Goal: Task Accomplishment & Management: Use online tool/utility

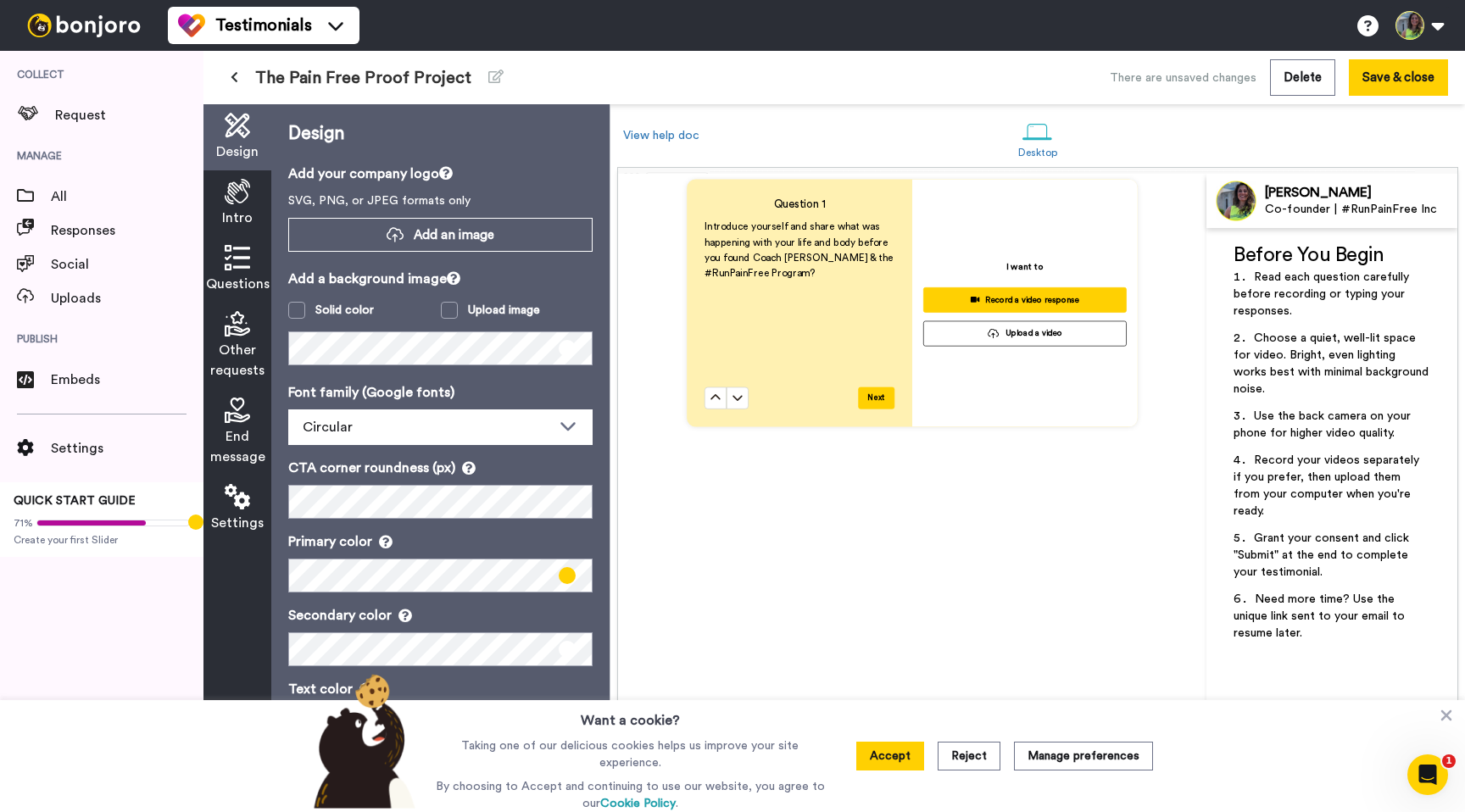
scroll to position [777, 0]
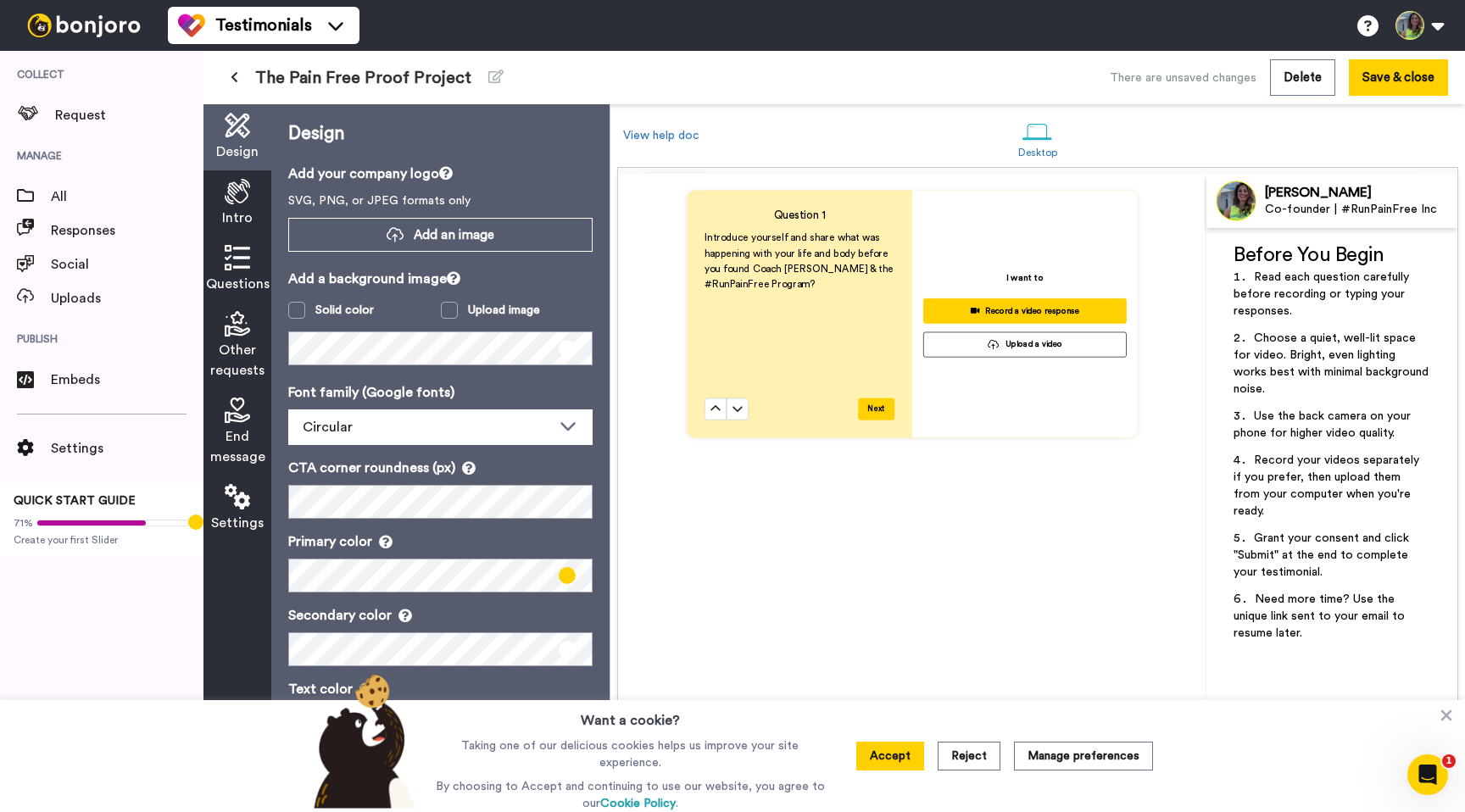
click at [240, 241] on div "Questions" at bounding box center [238, 270] width 68 height 66
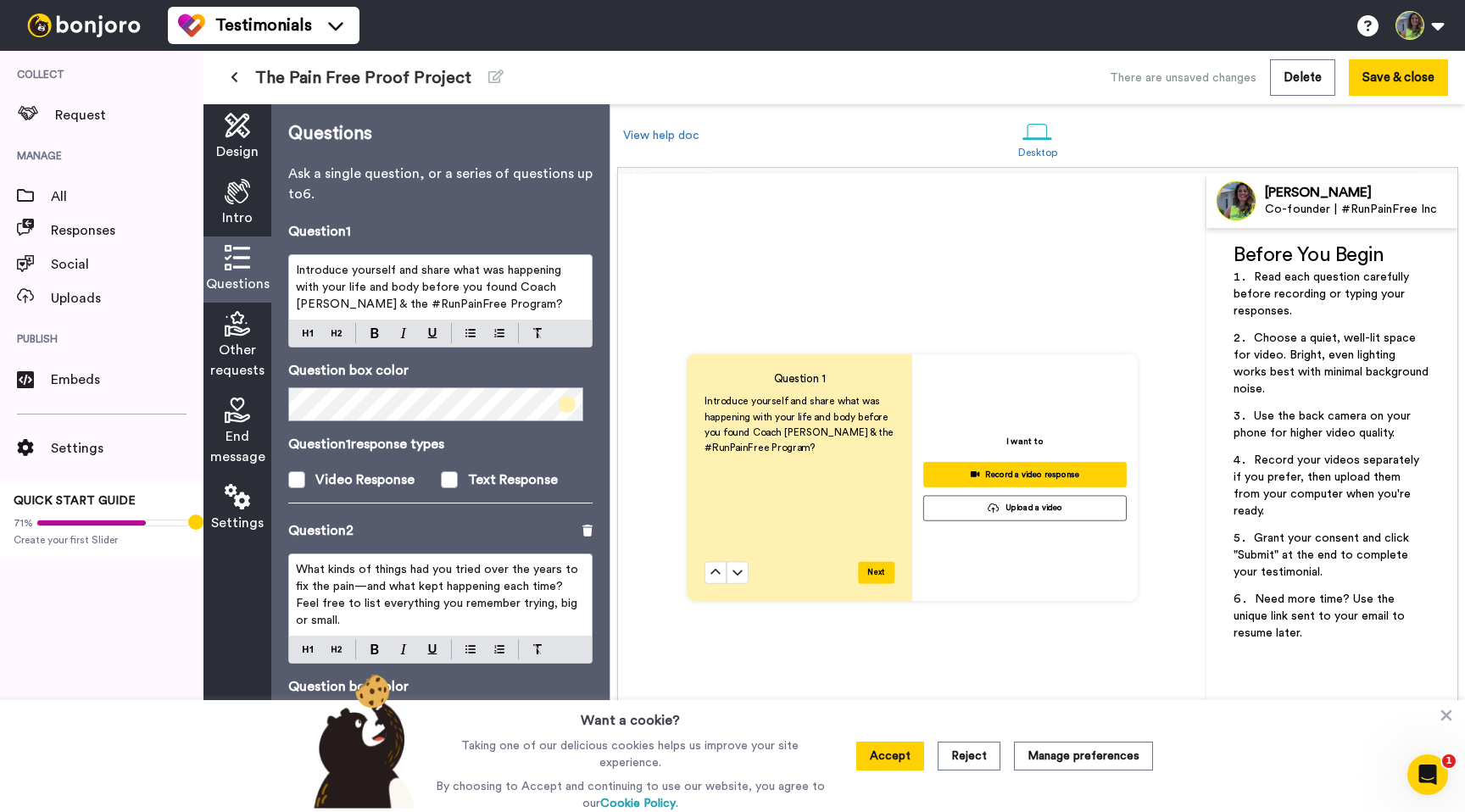
scroll to position [611, 0]
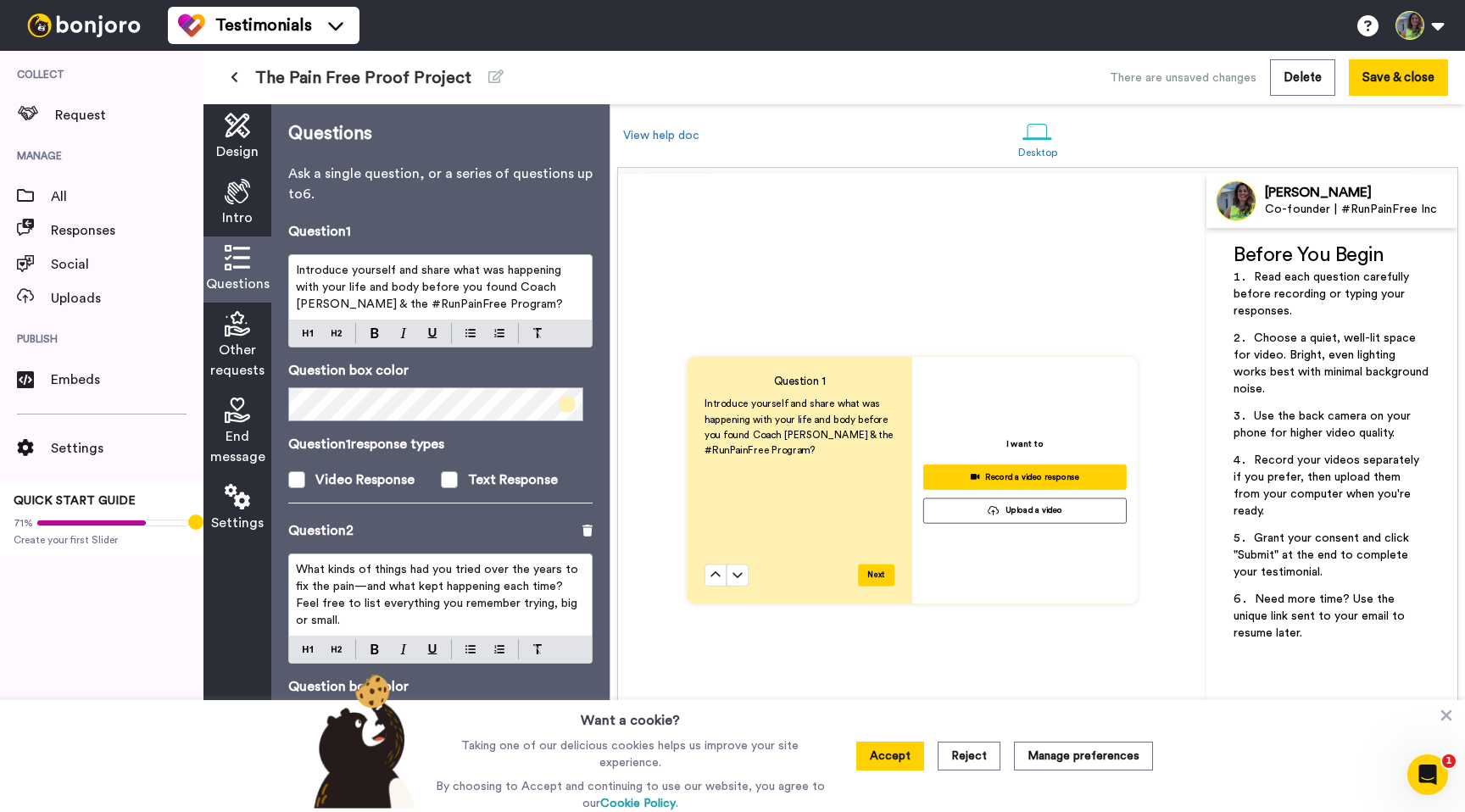
click at [377, 287] on span "Introduce yourself and share what was happening with your life and body before …" at bounding box center [430, 287] width 269 height 46
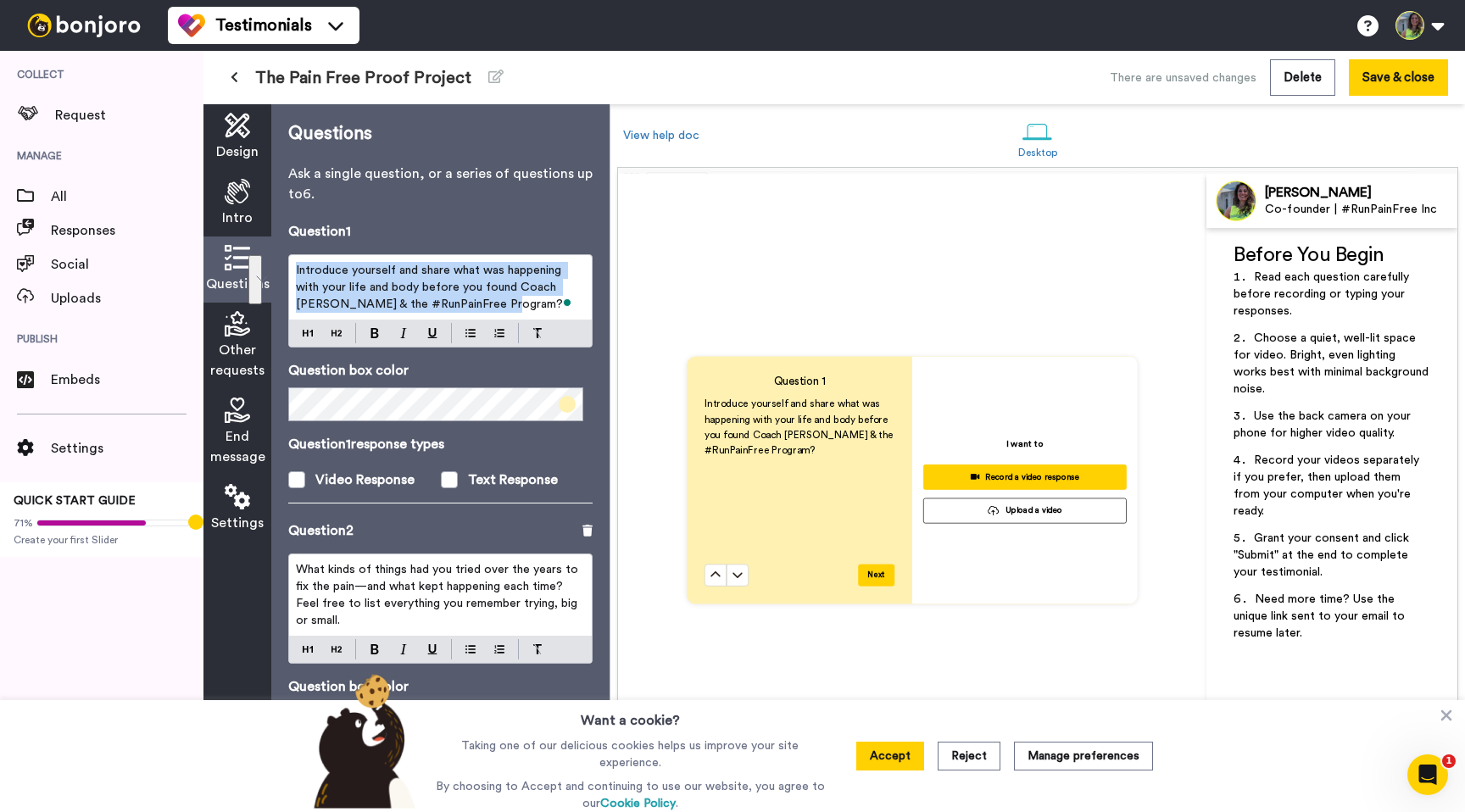
click at [456, 269] on span "Introduce yourself and share what was happening with your life and body before …" at bounding box center [430, 287] width 269 height 46
drag, startPoint x: 456, startPoint y: 269, endPoint x: 506, endPoint y: 342, distance: 88.5
click at [505, 342] on div "Introduce yourself and share what was happening with your life and body before …" at bounding box center [440, 300] width 305 height 93
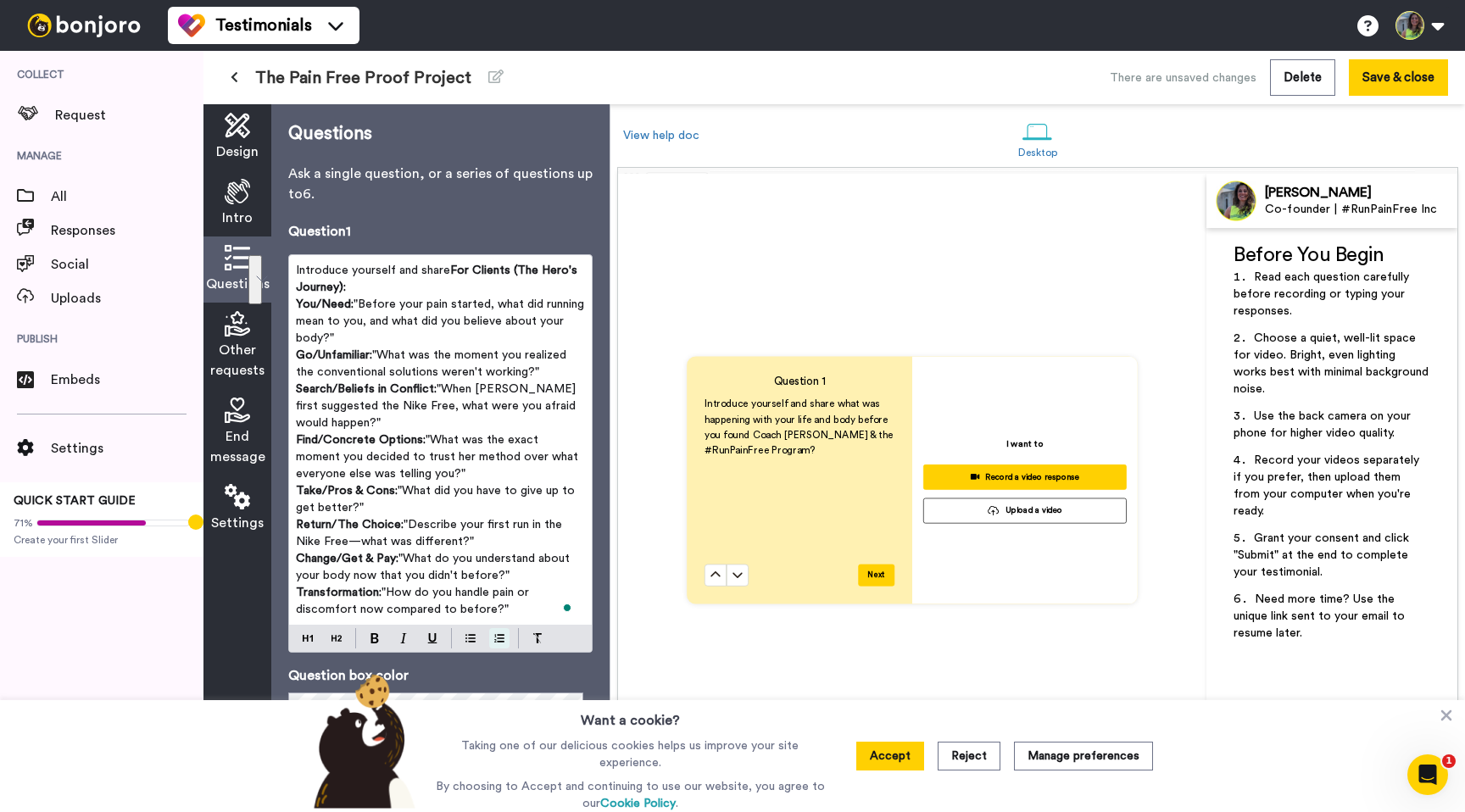
scroll to position [568, 0]
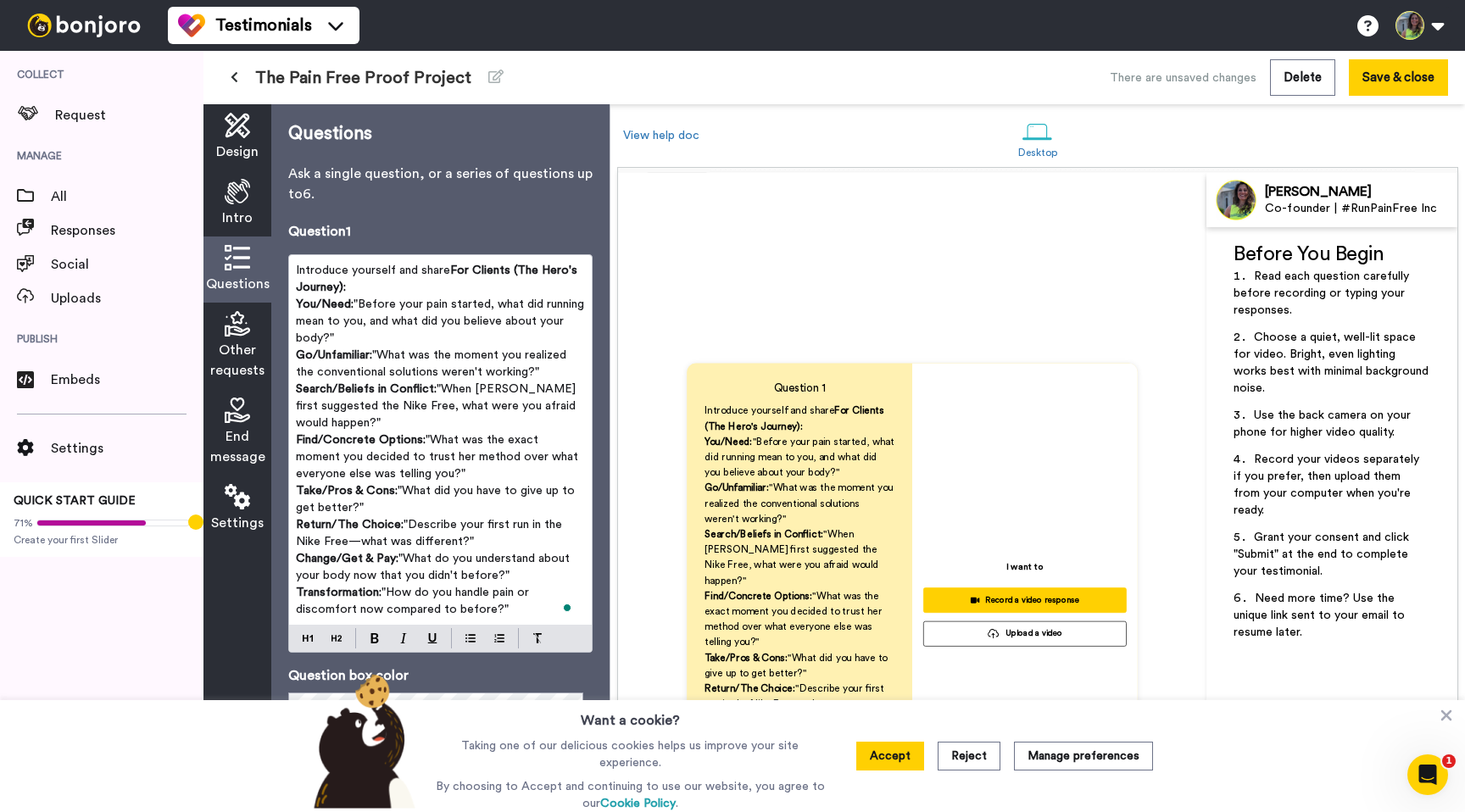
click at [361, 303] on span ""Before your pain started, what did running mean to you, and what did you belie…" at bounding box center [441, 321] width 292 height 46
drag, startPoint x: 359, startPoint y: 305, endPoint x: 399, endPoint y: 272, distance: 51.9
click at [399, 272] on div "Introduce yourself and share For Clients (The Hero's Journey): You/Need: "Befor…" at bounding box center [440, 439] width 303 height 369
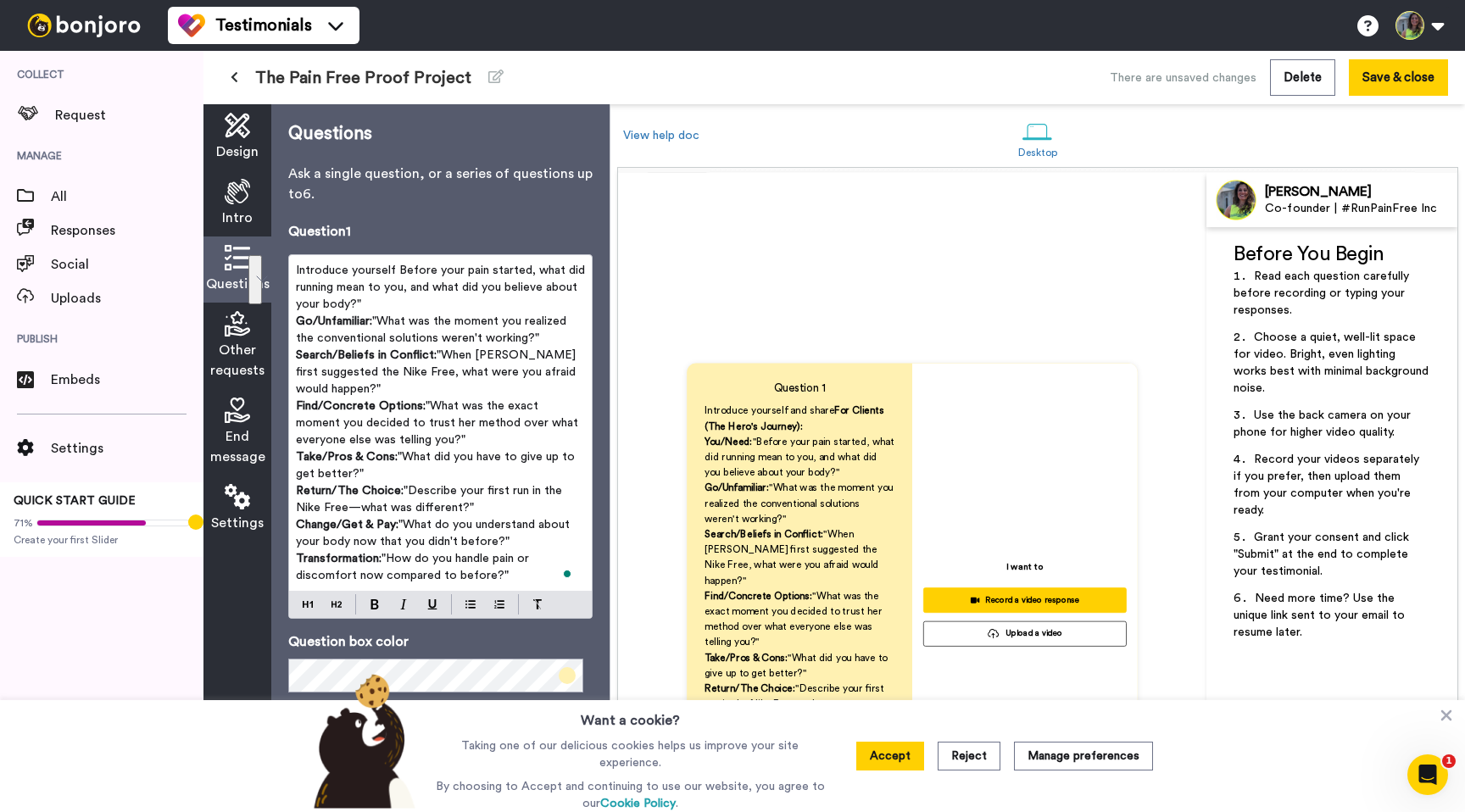
scroll to position [563, 0]
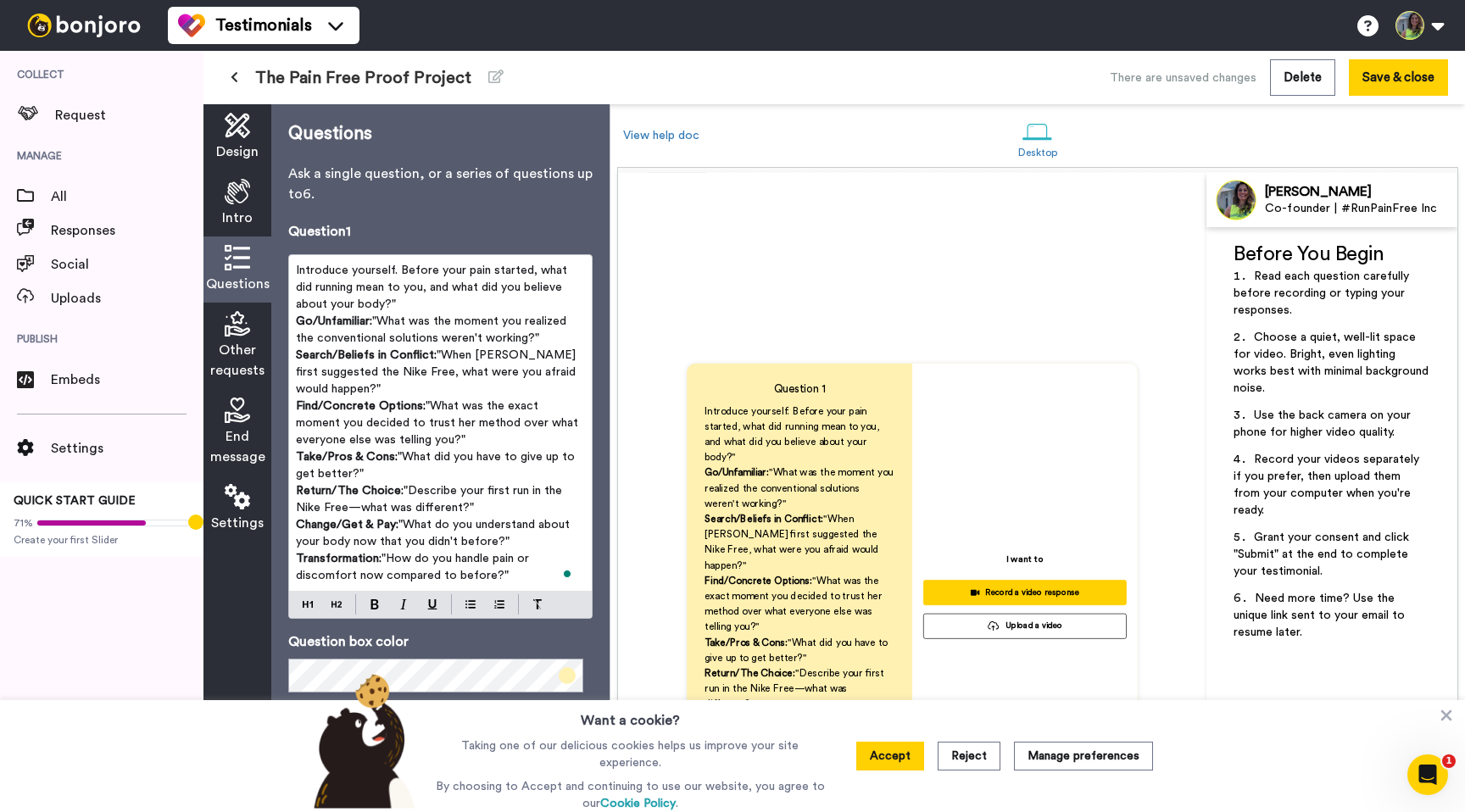
click at [410, 299] on p "Introduce yourself. Before your pain started, what did running mean to you, and…" at bounding box center [440, 287] width 289 height 51
drag, startPoint x: 296, startPoint y: 320, endPoint x: 642, endPoint y: 640, distance: 471.3
click at [642, 640] on div "Design Intro Questions Other requests End message Settings Questions Ask a sing…" at bounding box center [834, 458] width 1262 height 708
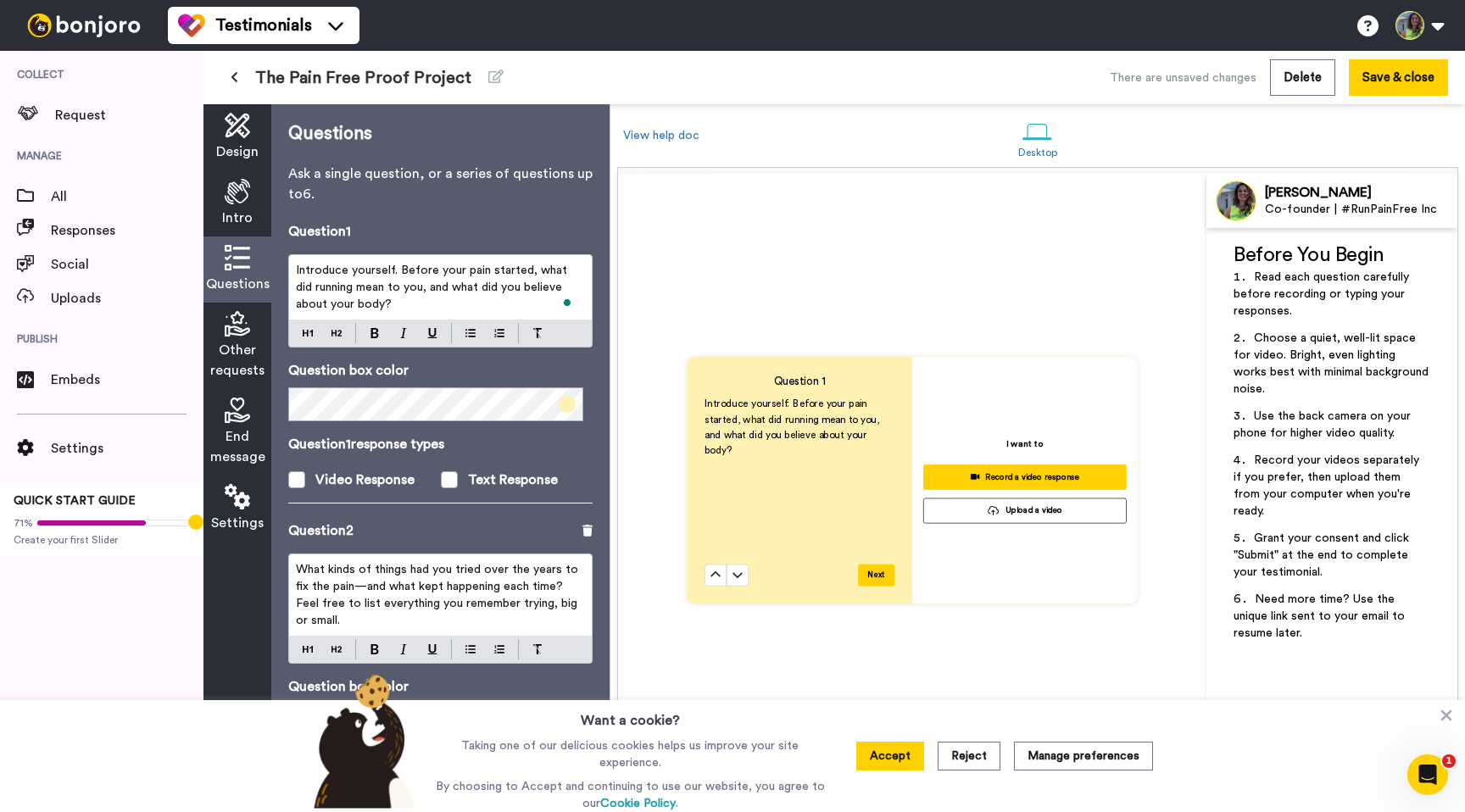
click at [386, 299] on span "Introduce yourself. Before your pain started, what did running mean to you, and…" at bounding box center [433, 287] width 274 height 46
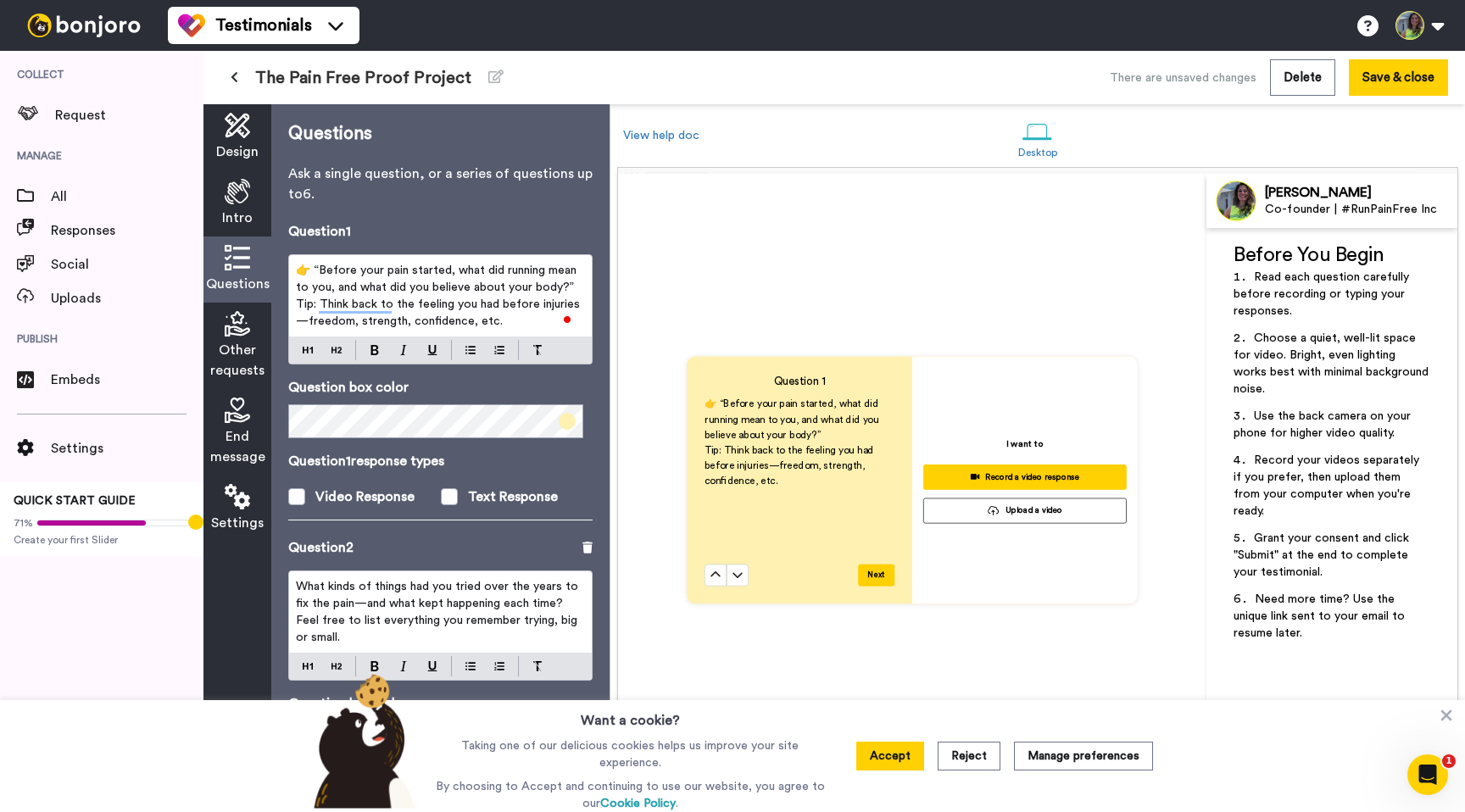
click at [569, 288] on span "👉 “Before your pain started, what did running mean to you, and what did you bel…" at bounding box center [437, 278] width 284 height 29
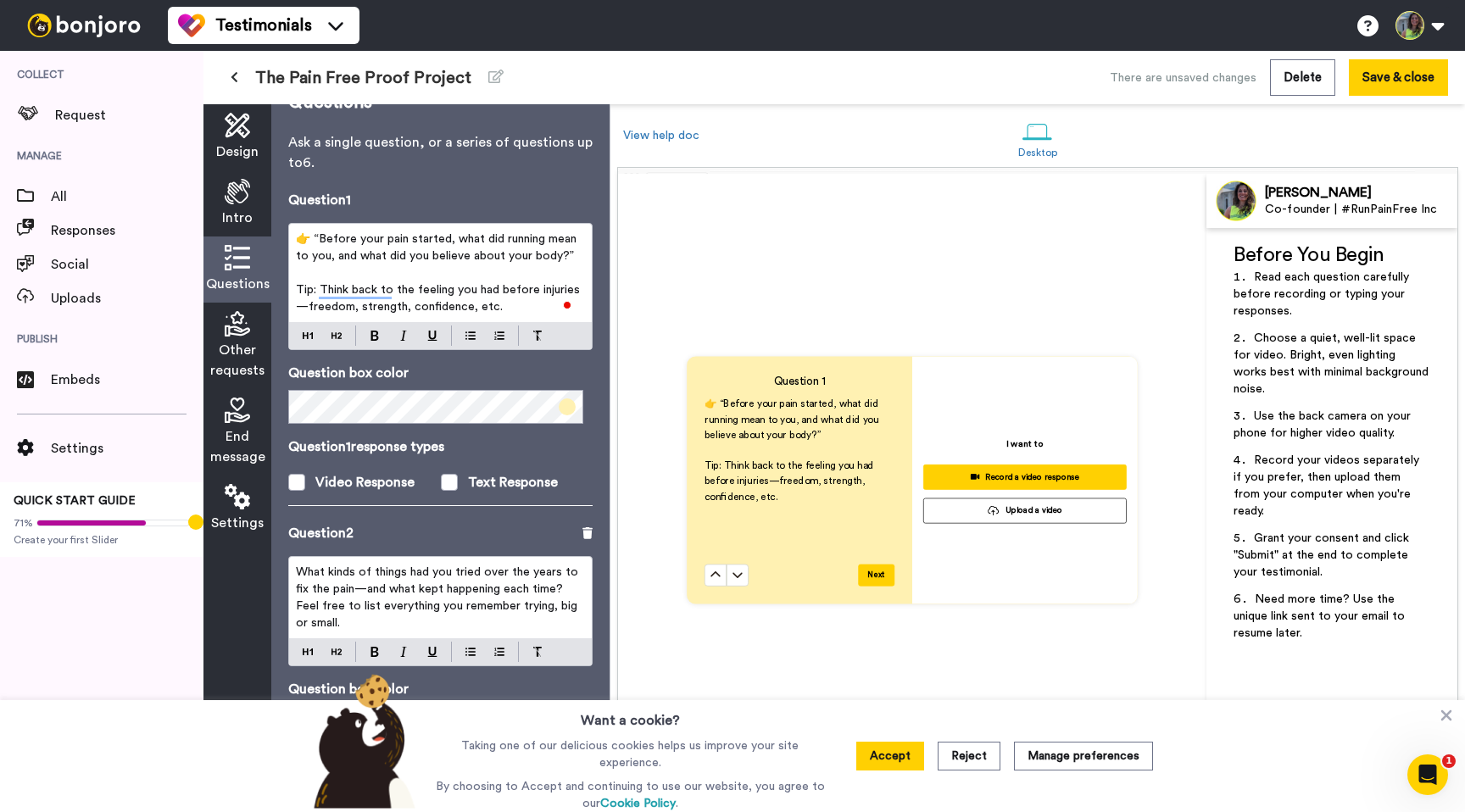
scroll to position [0, 0]
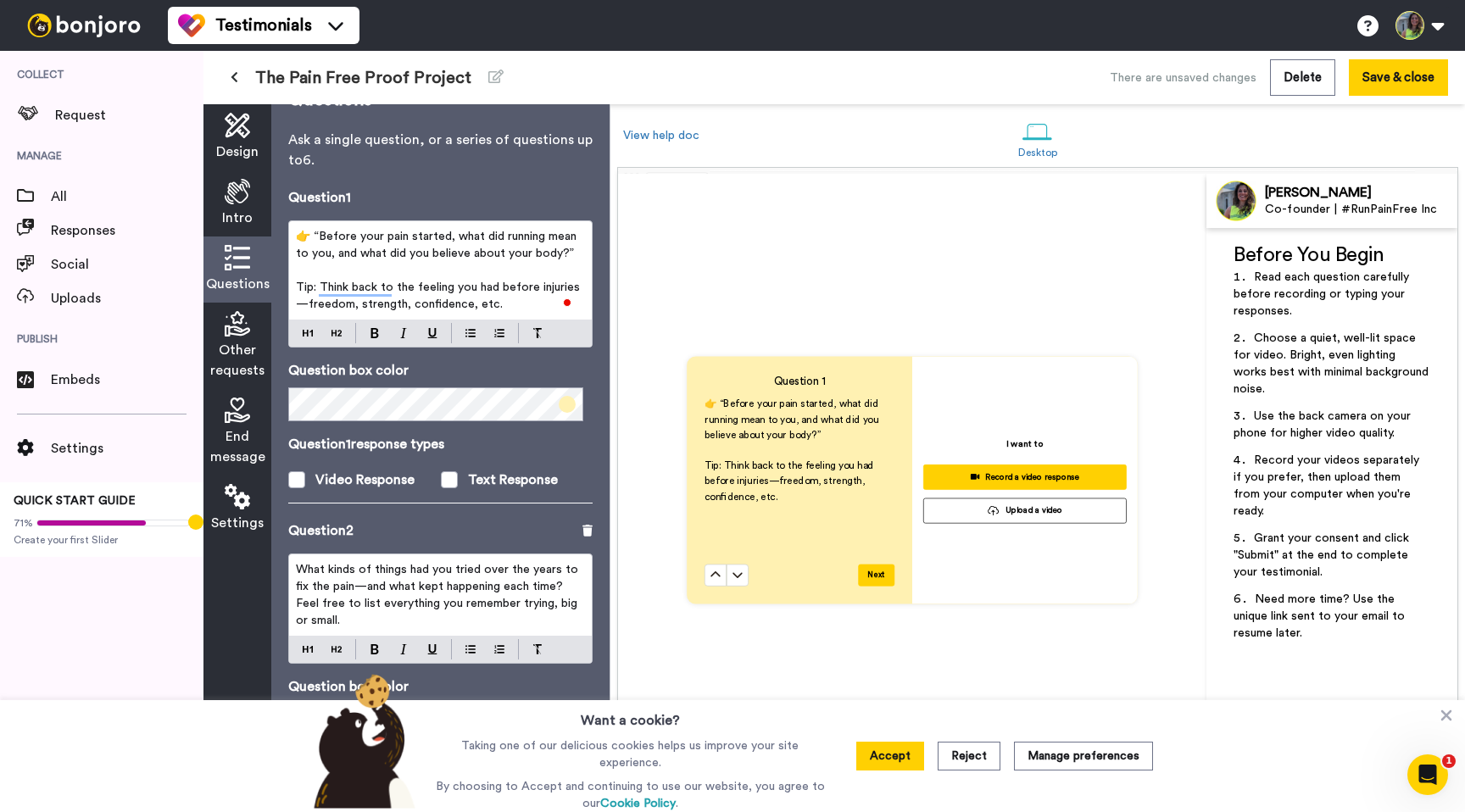
click at [326, 304] on span "Tip: Think back to the feeling you had before injuries—freedom, strength, confi…" at bounding box center [437, 296] width 284 height 29
click at [379, 307] on span "Tip: Think back to the feeling you had before injuries—me time, strength, confi…" at bounding box center [437, 296] width 284 height 29
click at [418, 297] on span "Tip: Think back to the feeling you had before injuries—me time, strength, confi…" at bounding box center [437, 296] width 284 height 29
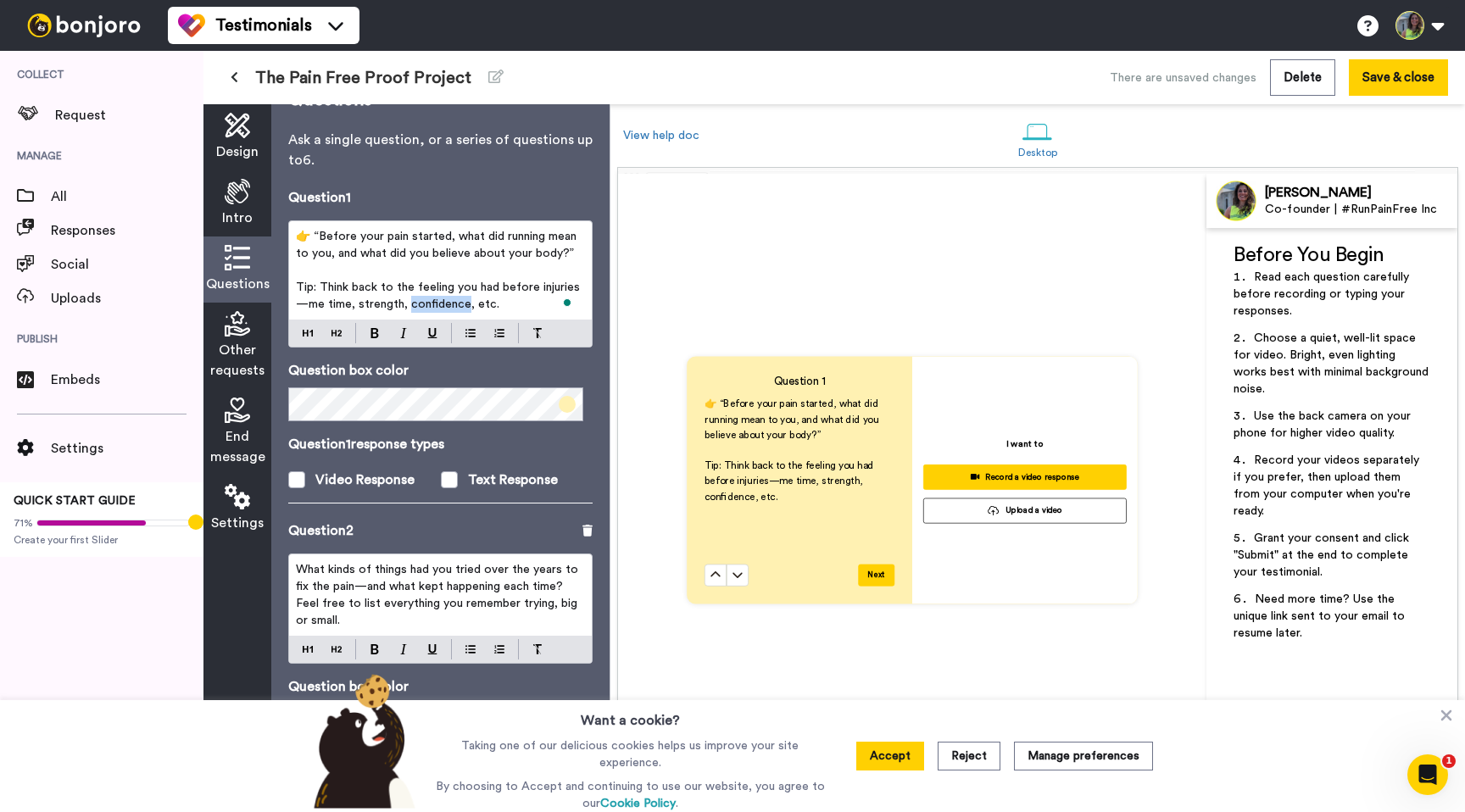
click at [418, 297] on span "Tip: Think back to the feeling you had before injuries—me time, strength, confi…" at bounding box center [437, 296] width 284 height 29
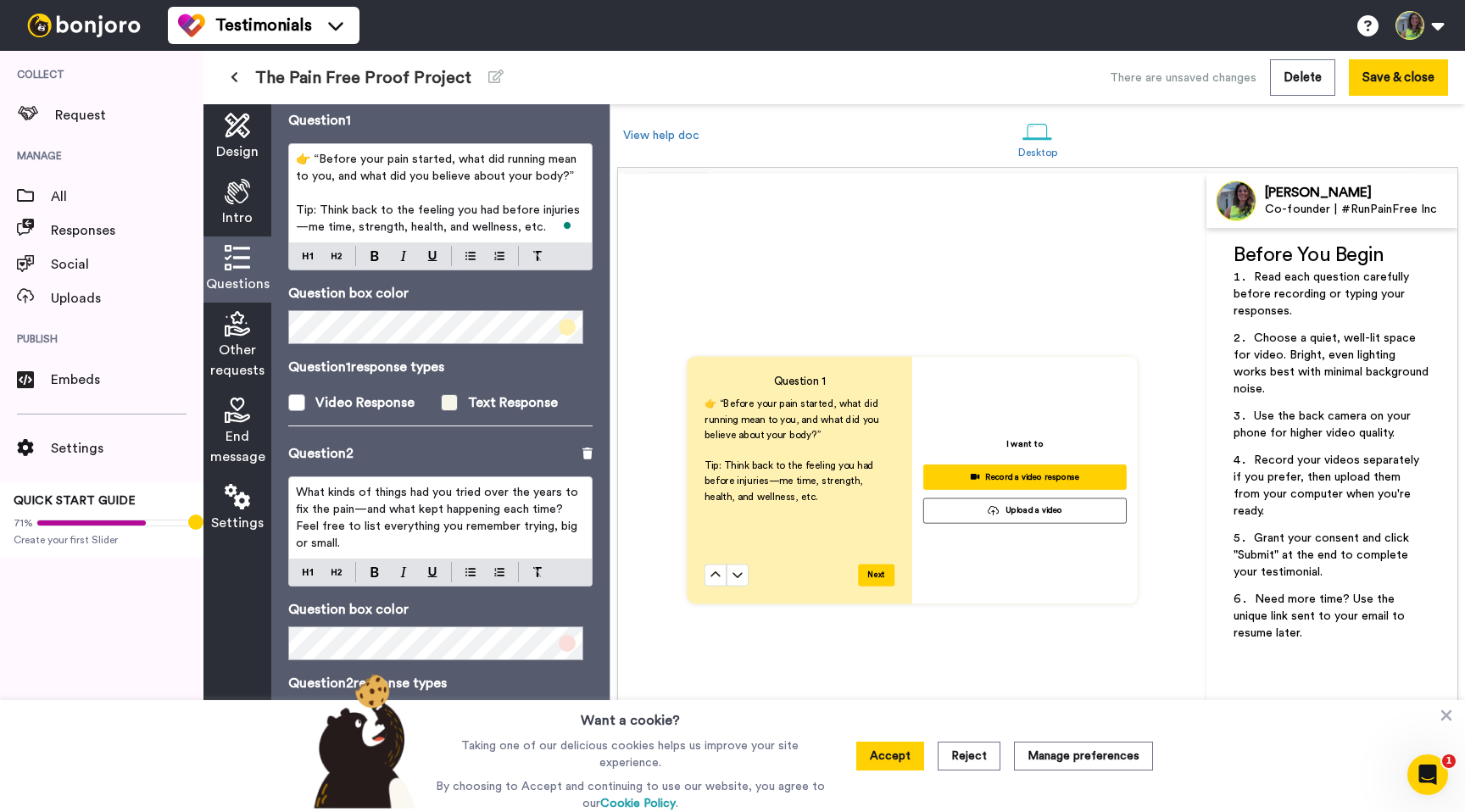
scroll to position [122, 0]
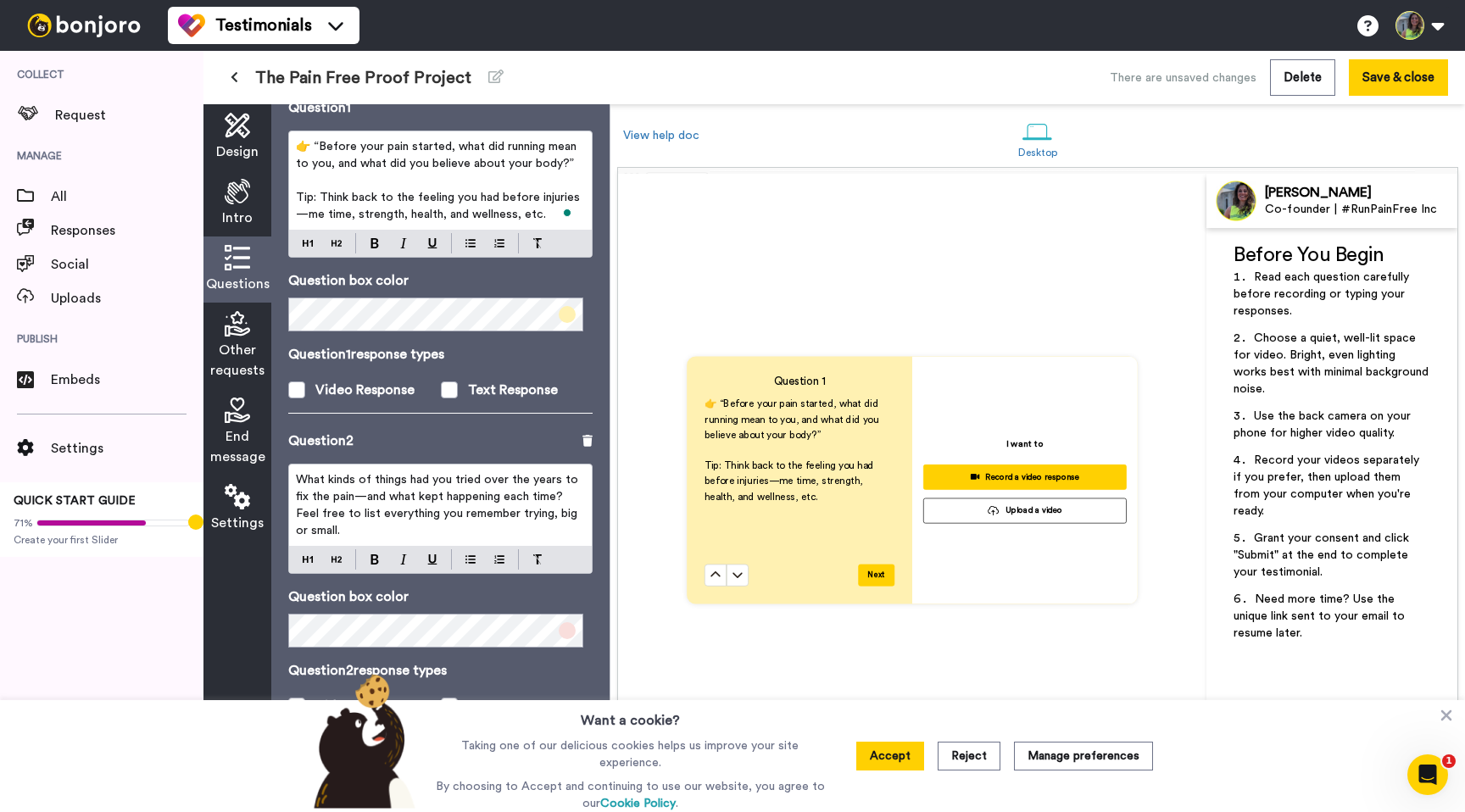
click at [375, 214] on span "Tip: Think back to the feeling you had before injuries—me time, strength, healt…" at bounding box center [437, 205] width 284 height 29
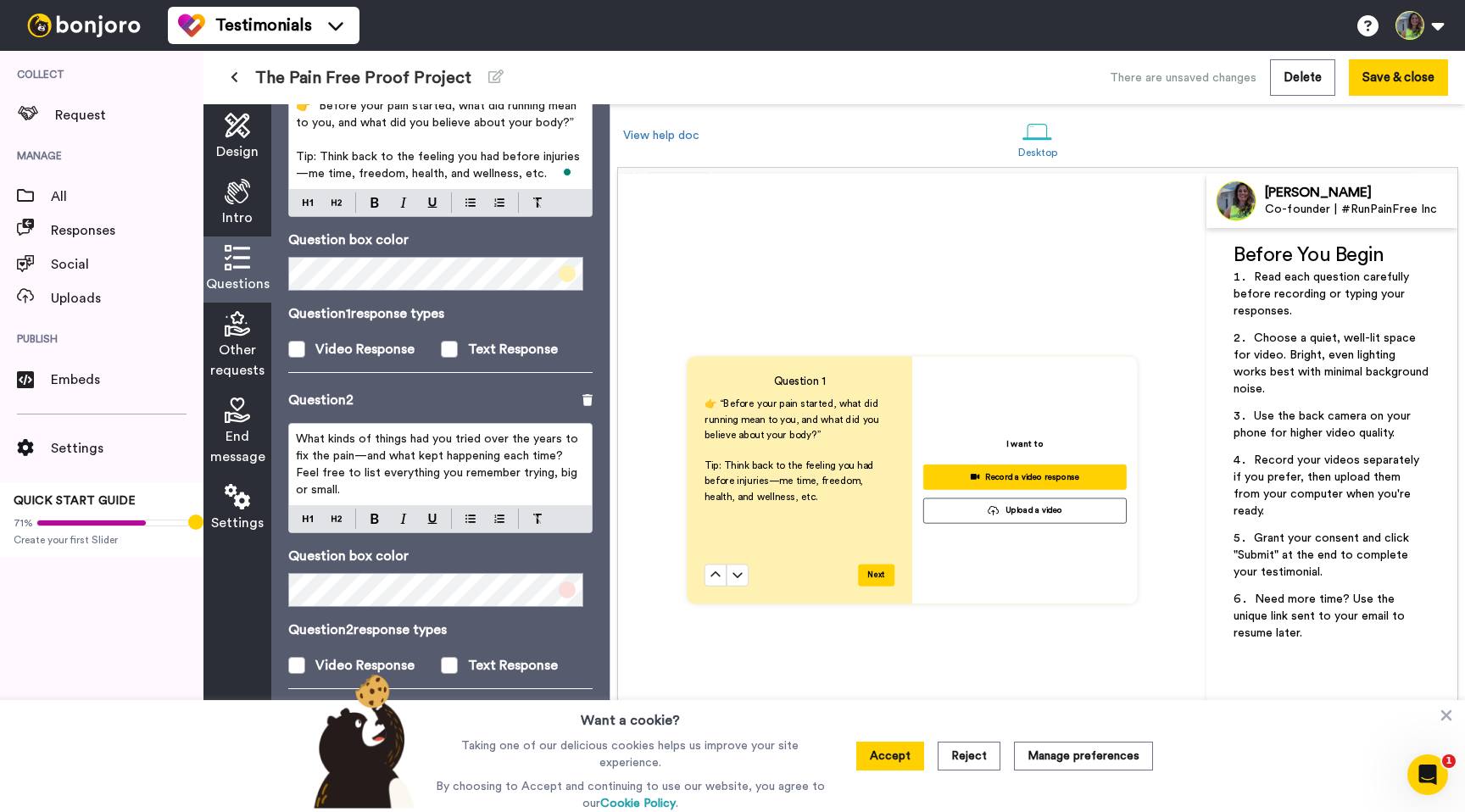
click at [456, 446] on span "What kinds of things had you tried over the years to fix the pain—and what kept…" at bounding box center [438, 465] width 285 height 63
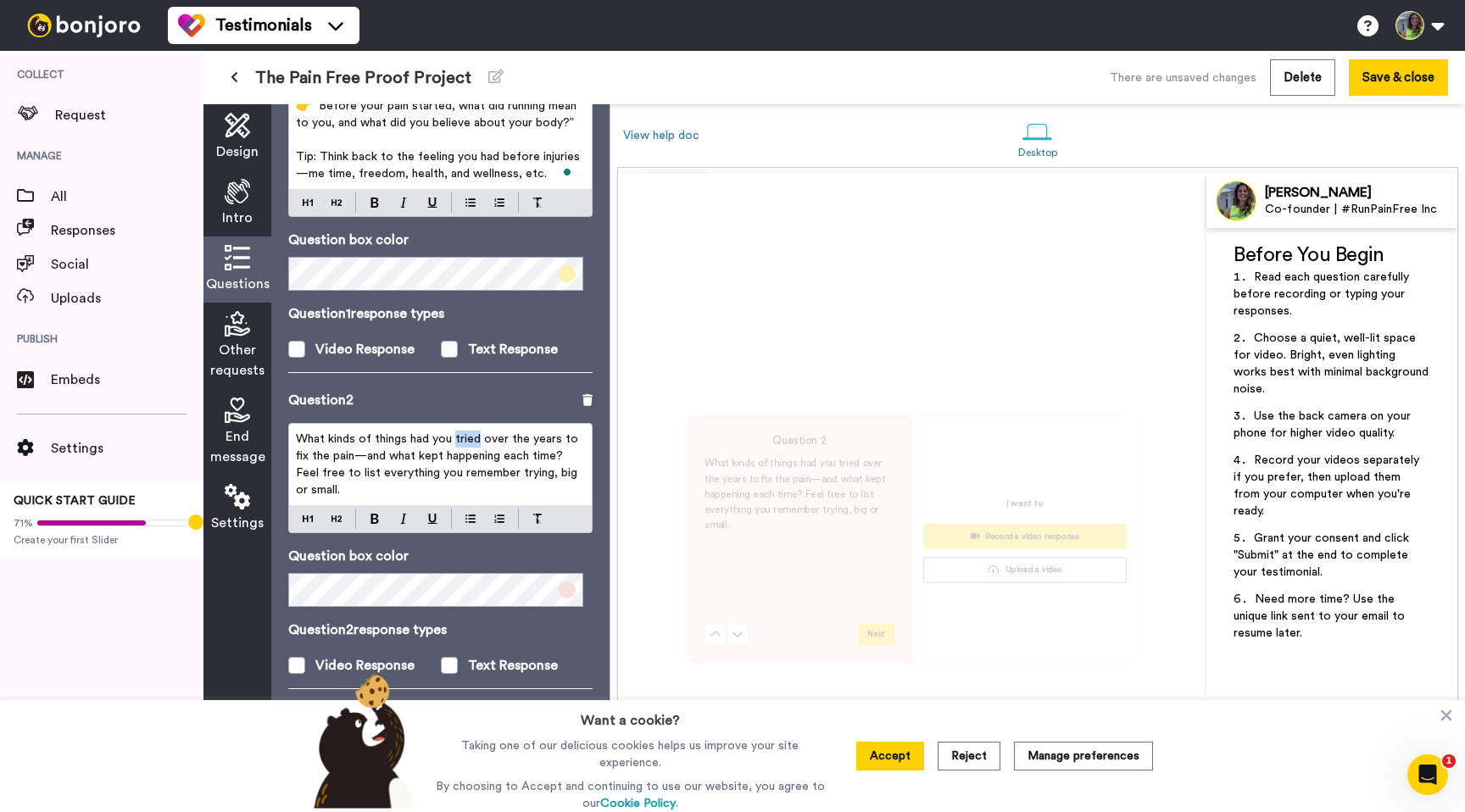
click at [456, 446] on span "What kinds of things had you tried over the years to fix the pain—and what kept…" at bounding box center [438, 465] width 285 height 63
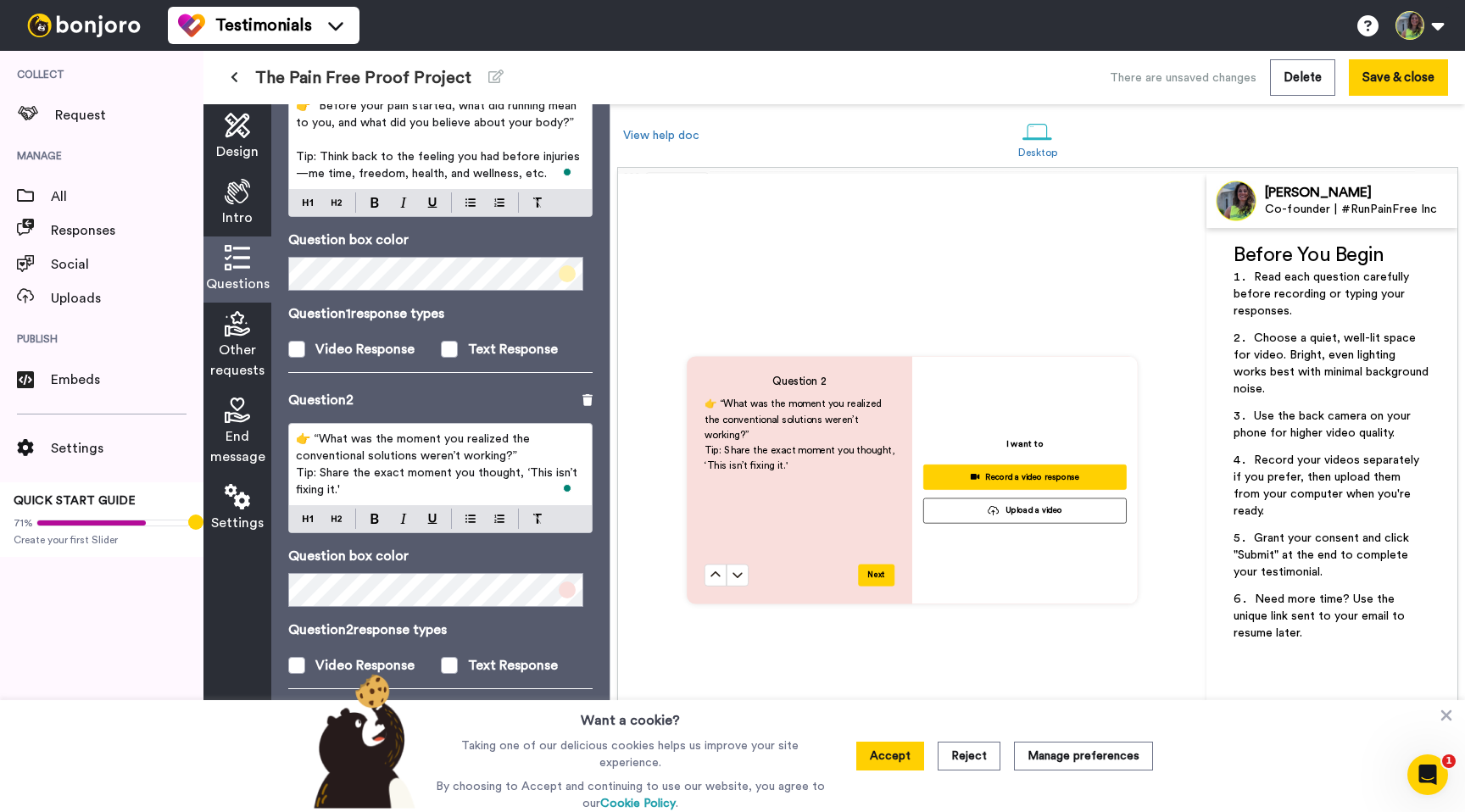
click at [536, 453] on p "👉 “What was the moment you realized the conventional solutions weren’t working?”" at bounding box center [440, 447] width 289 height 34
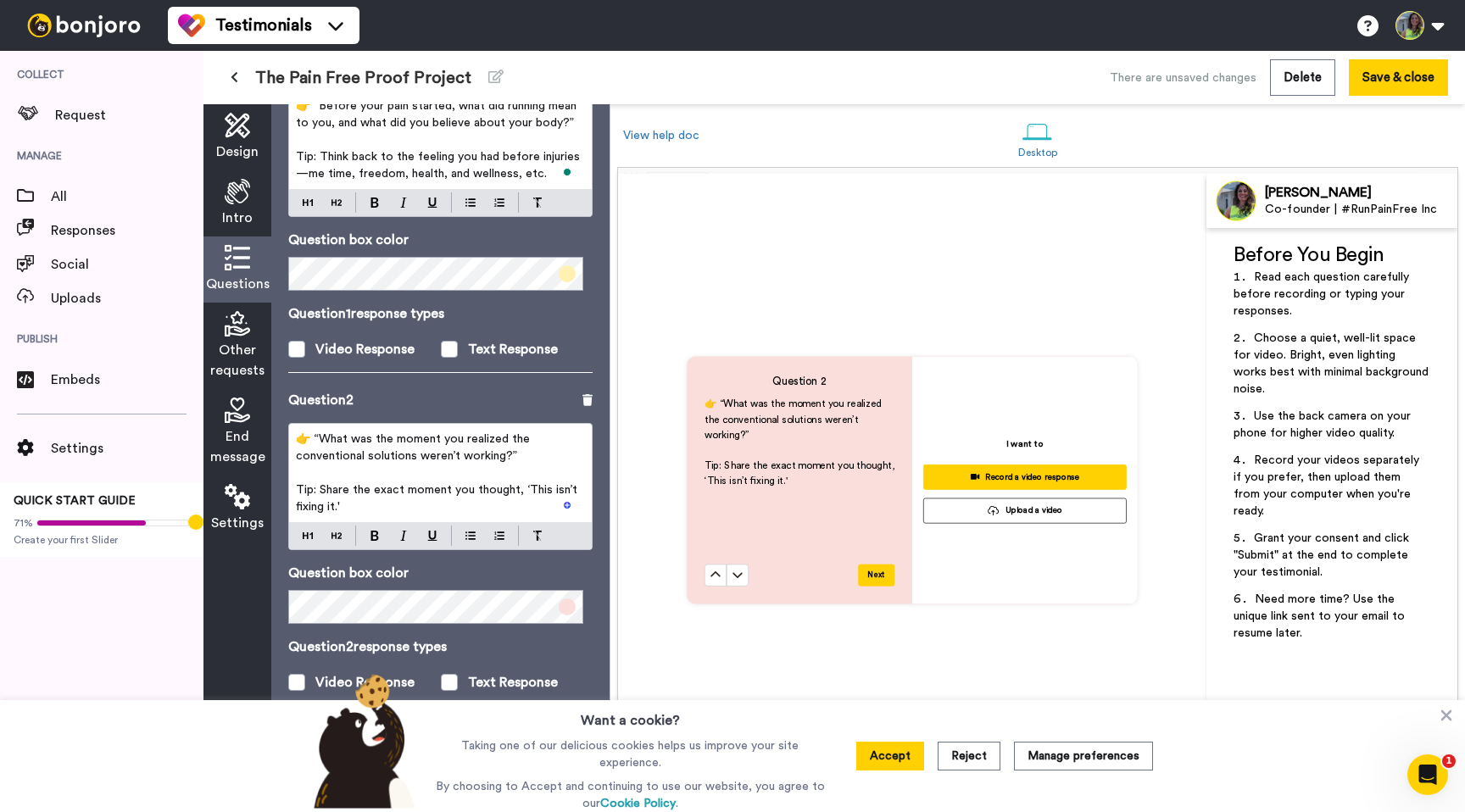
click at [438, 446] on span "👉 “What was the moment you realized the conventional solutions weren’t working?”" at bounding box center [414, 447] width 238 height 29
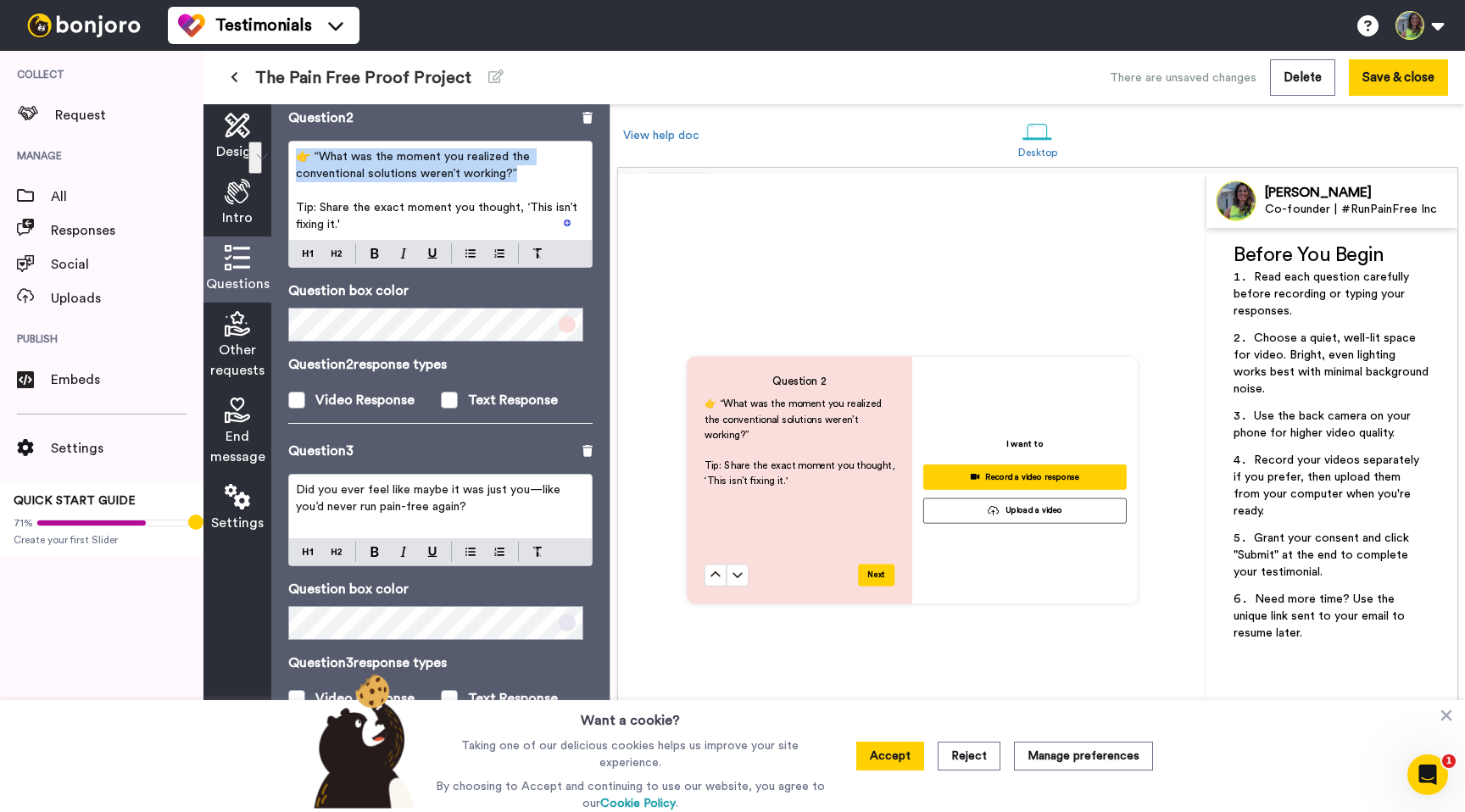
click at [442, 498] on p "Did you ever feel like maybe it was just you—like you’d never run pain-free aga…" at bounding box center [440, 498] width 289 height 34
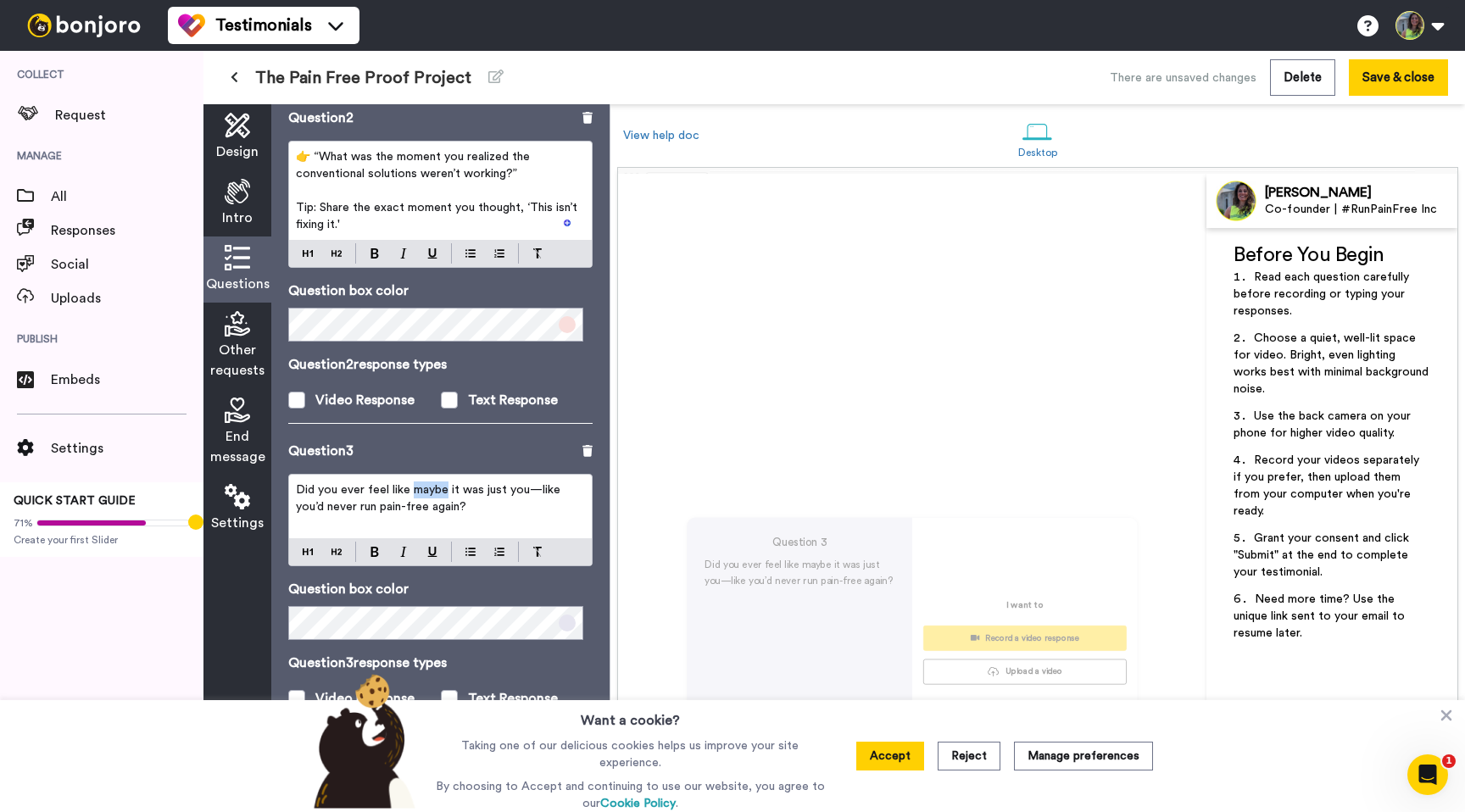
click at [442, 498] on p "Did you ever feel like maybe it was just you—like you’d never run pain-free aga…" at bounding box center [440, 498] width 289 height 34
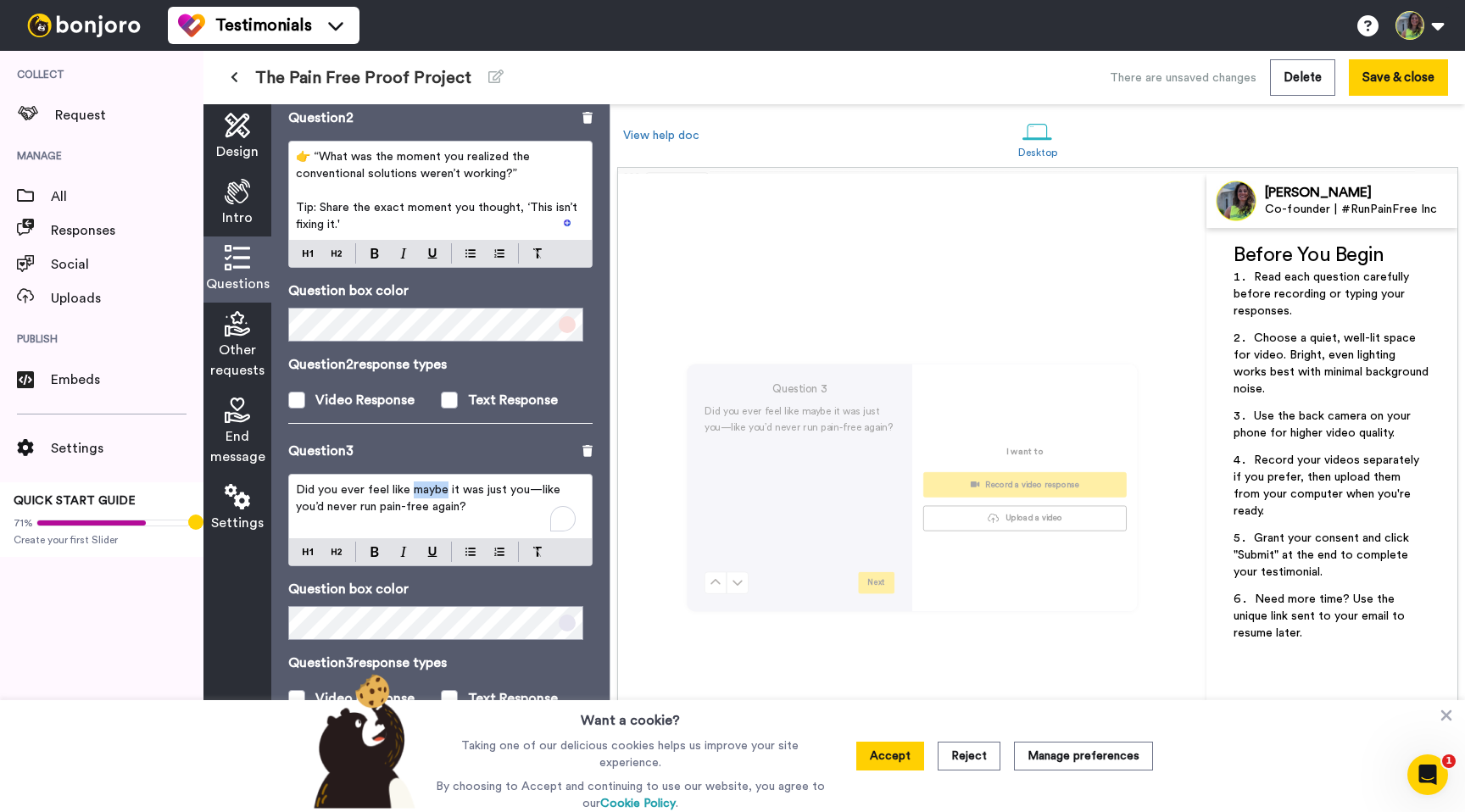
click at [442, 498] on p "Did you ever feel like maybe it was just you—like you’d never run pain-free aga…" at bounding box center [440, 498] width 289 height 34
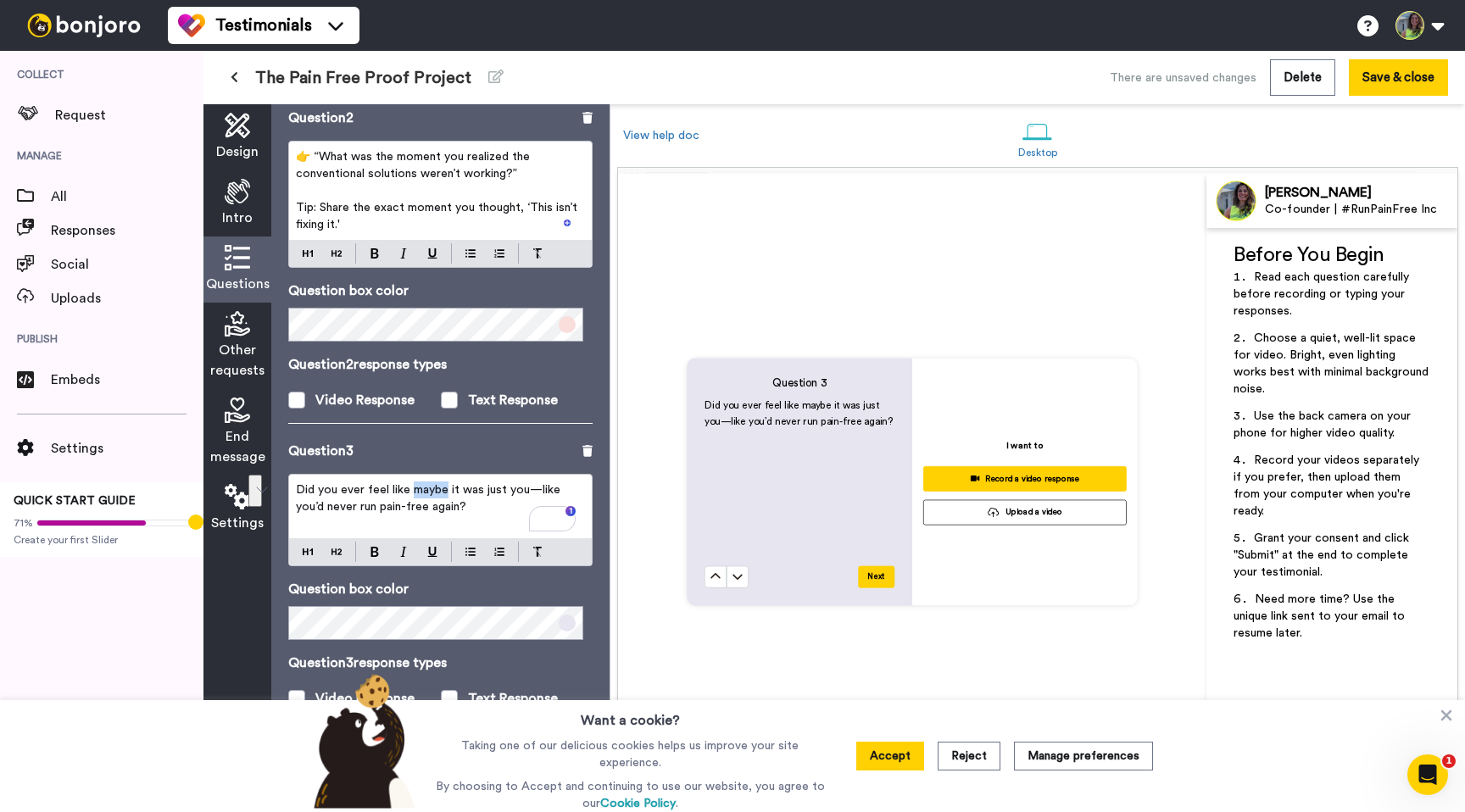
click at [442, 498] on p "Did you ever feel like maybe it was just you—like you’d never run pain-free aga…" at bounding box center [440, 498] width 289 height 34
click at [431, 498] on p "Did you ever feel like maybe it was just you—like you’d never run pain-free aga…" at bounding box center [440, 498] width 289 height 34
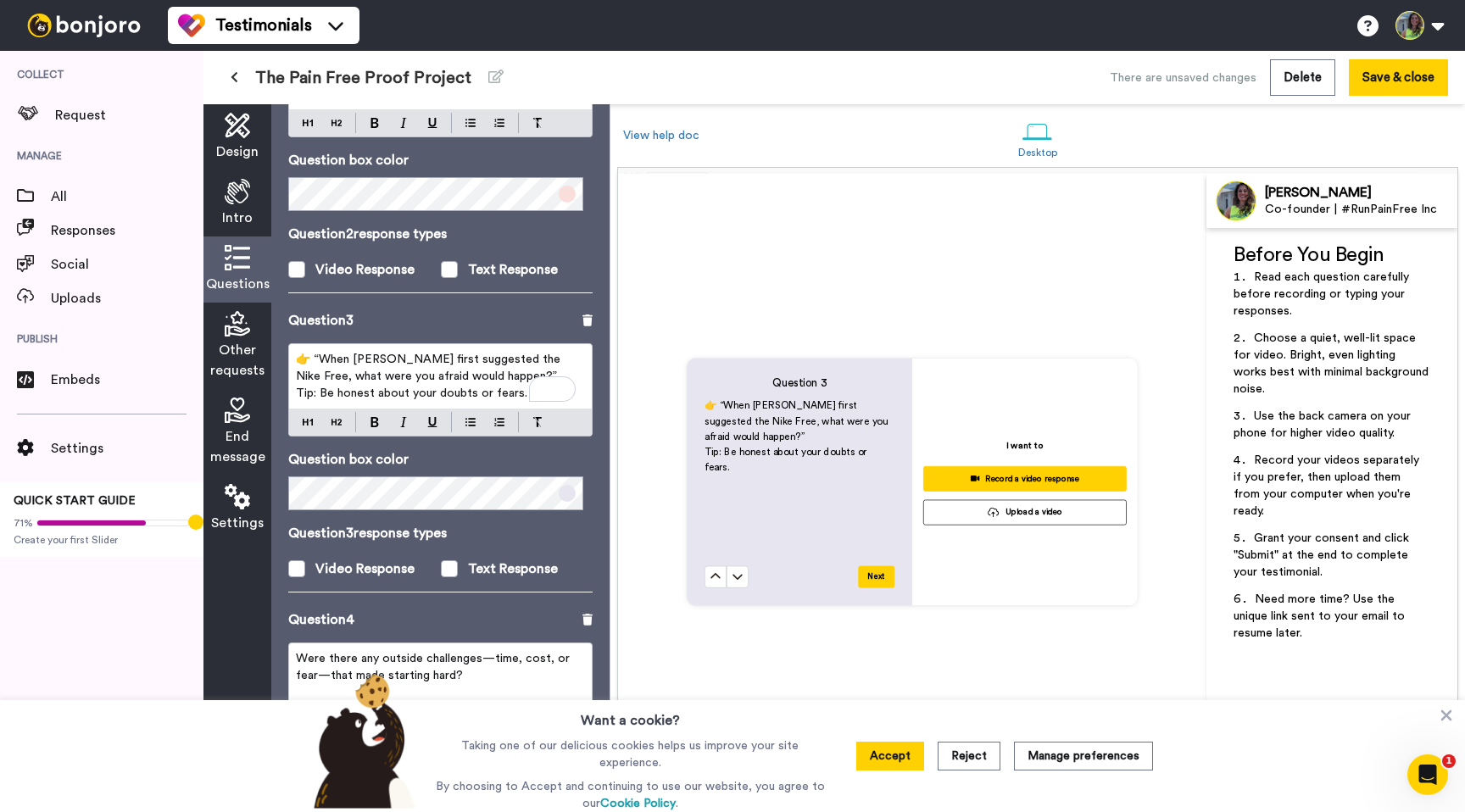
click at [506, 377] on p "👉 “When Jessica first suggested the Nike Free, what were you afraid would happe…" at bounding box center [440, 367] width 289 height 34
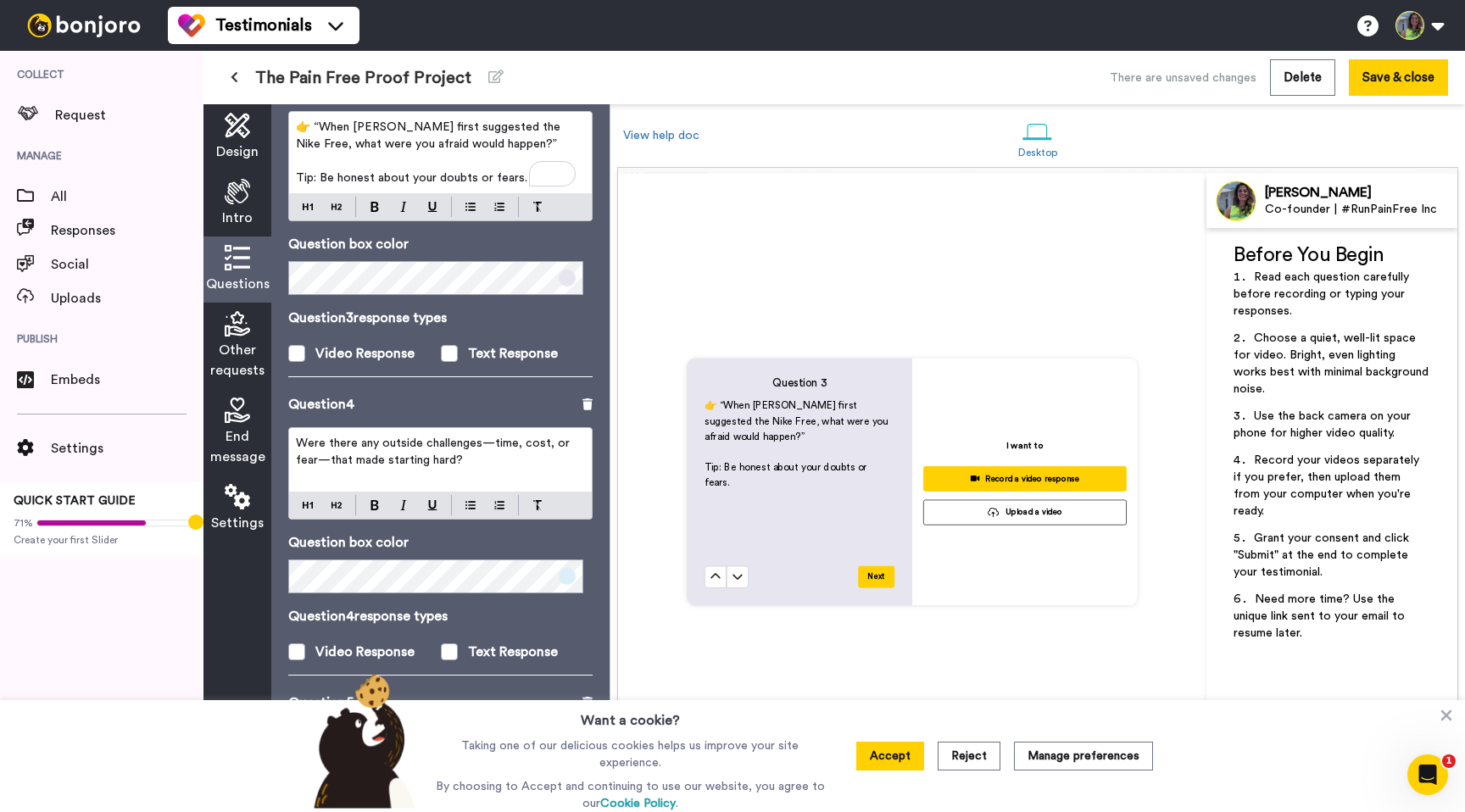
click at [459, 461] on span "Were there any outside challenges—time, cost, or fear—that made starting hard?" at bounding box center [434, 451] width 277 height 29
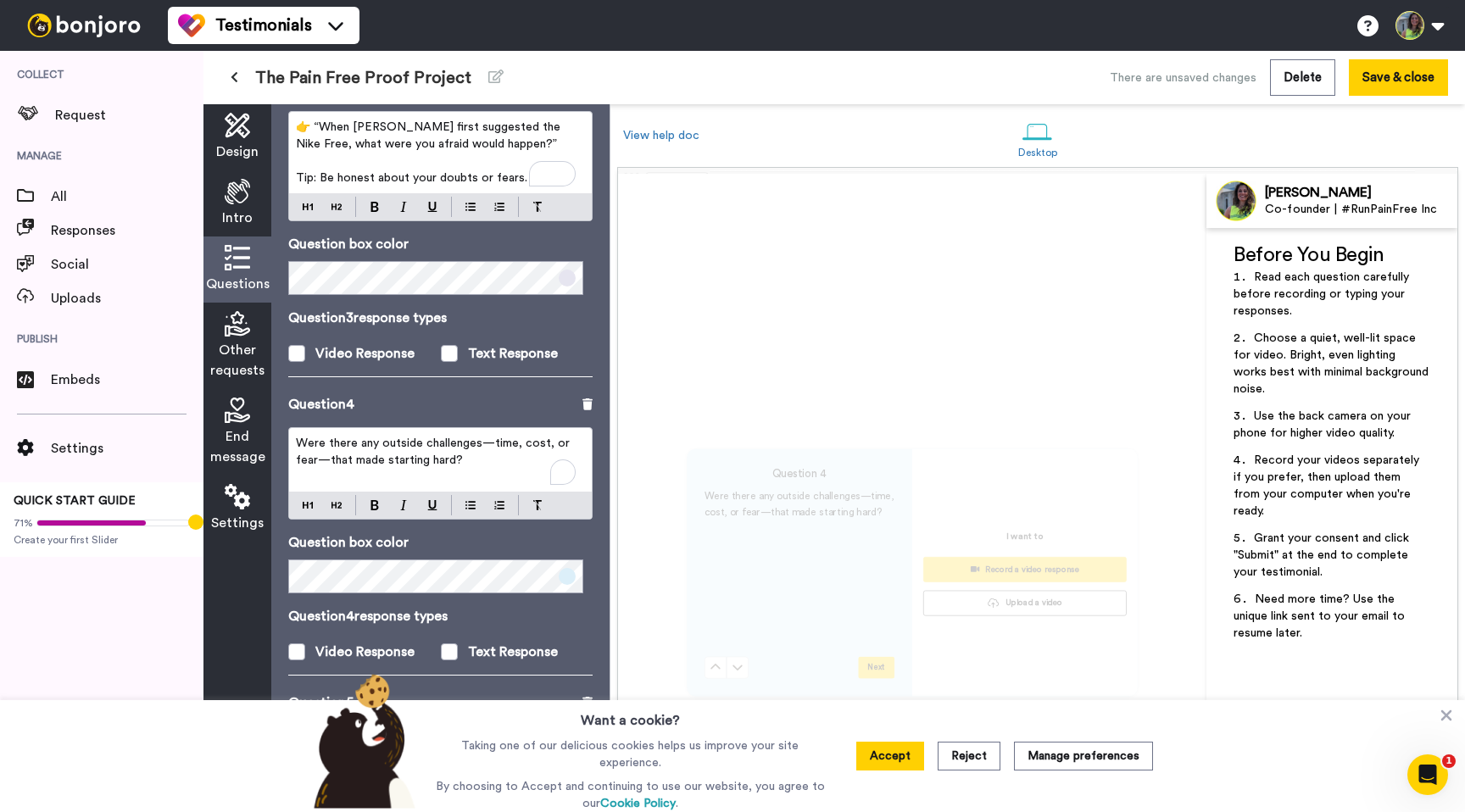
click at [459, 461] on span "Were there any outside challenges—time, cost, or fear—that made starting hard?" at bounding box center [434, 451] width 277 height 29
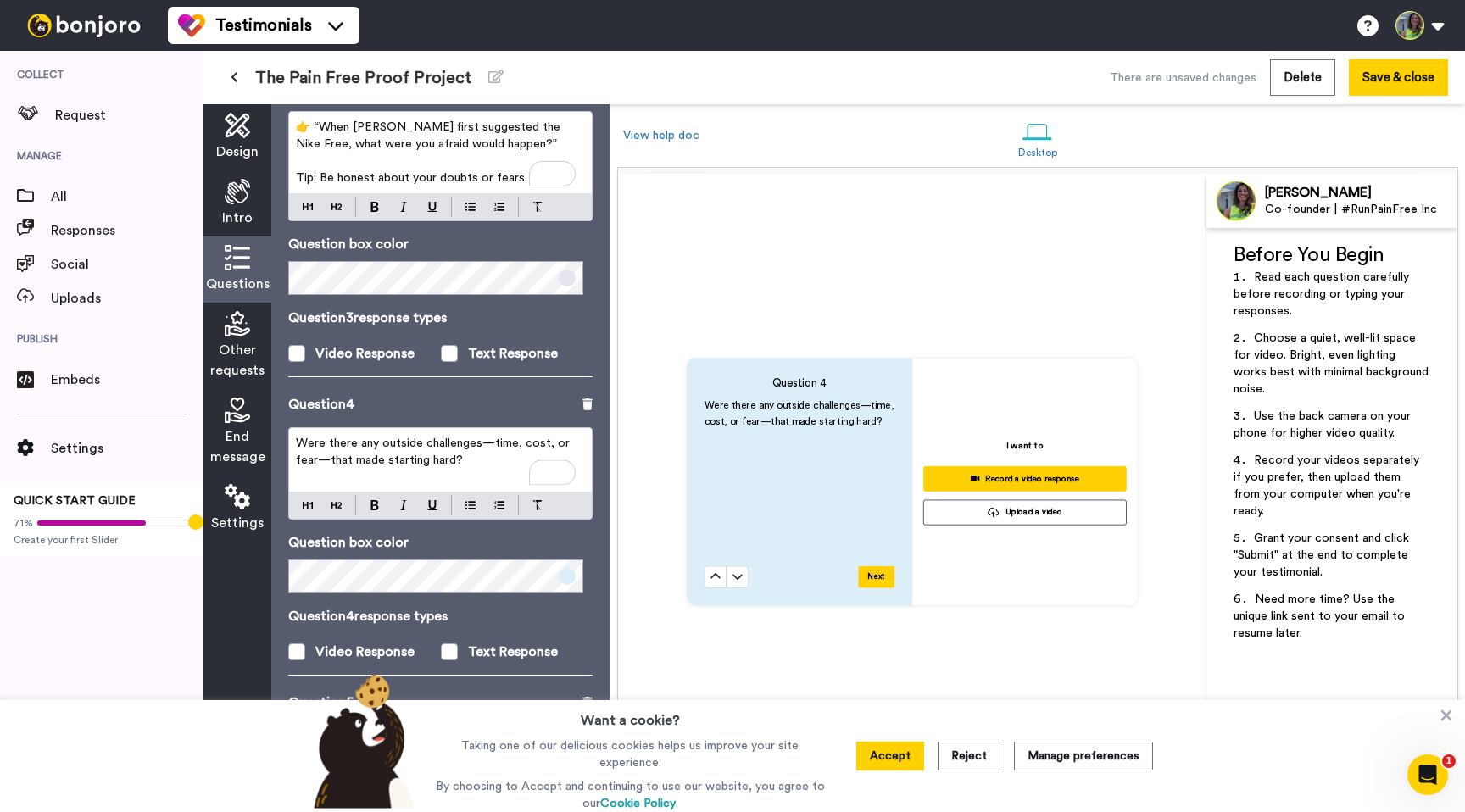
click at [421, 454] on span "Were there any outside challenges—time, cost, or fear—that made starting hard?" at bounding box center [434, 451] width 277 height 29
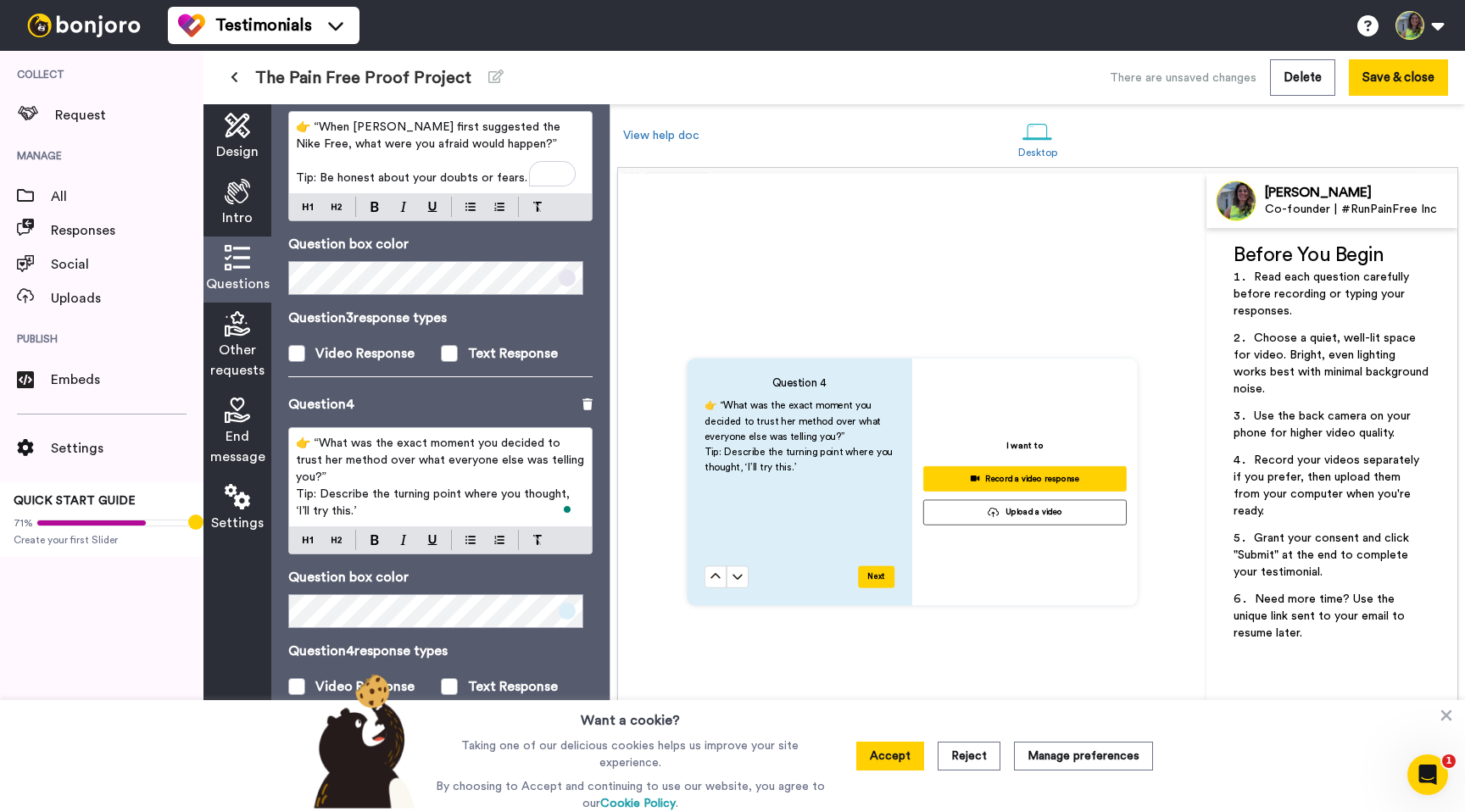
click at [395, 486] on p "Tip: Describe the turning point where you thought, ‘I’ll try this.’" at bounding box center [440, 503] width 289 height 34
click at [395, 479] on p "👉 “What was the exact moment you decided to trust her method over what everyone…" at bounding box center [440, 459] width 289 height 51
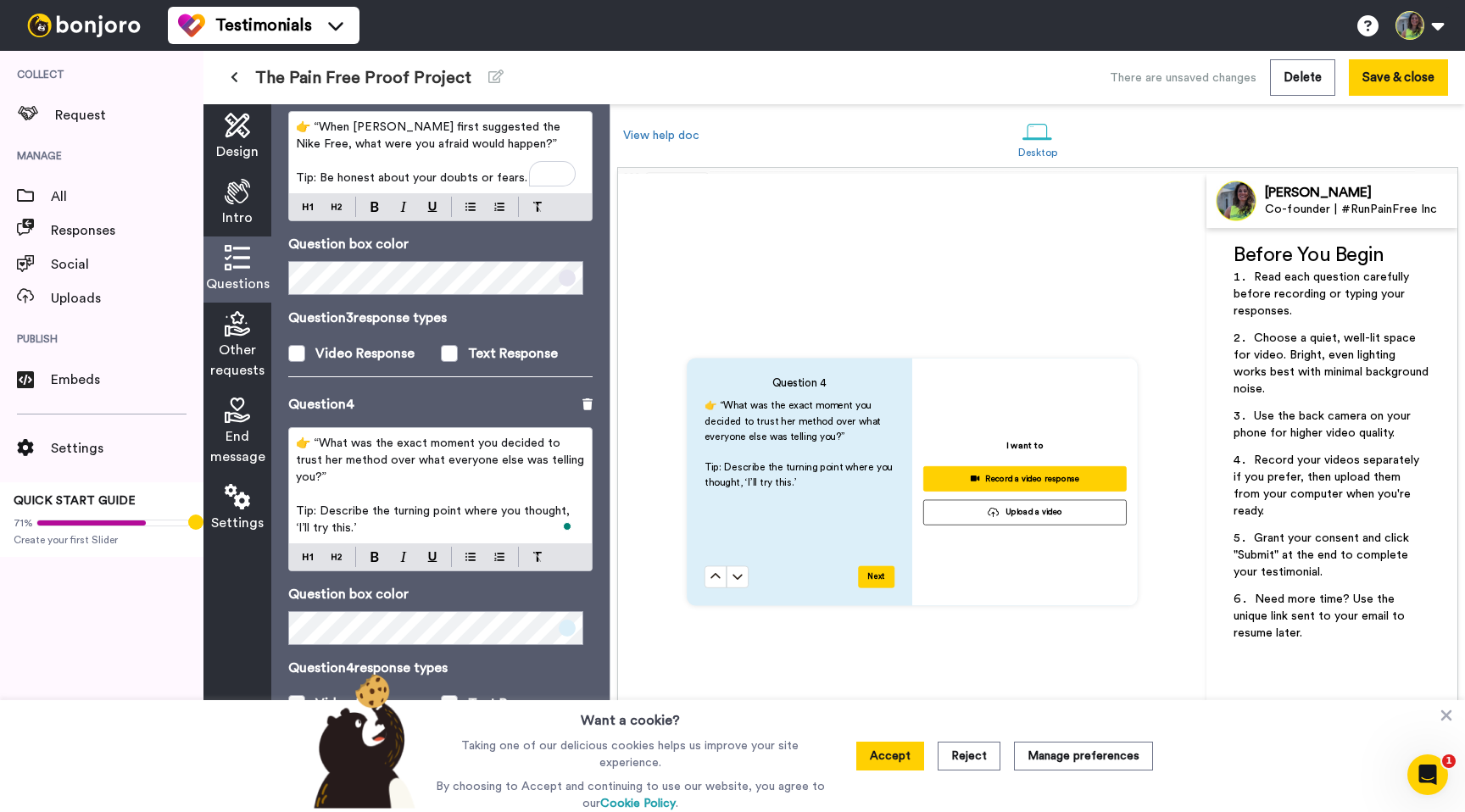
click at [316, 530] on span "Tip: Describe the turning point where you thought, ‘I’ll try this.’" at bounding box center [434, 519] width 277 height 29
click at [302, 529] on span "Tip: Describe the turning point where you thought, ‘I’ll try this.’" at bounding box center [434, 519] width 277 height 29
click at [320, 529] on span "Tip: Describe the turning point where you thought, ‘I’ll try this.’" at bounding box center [434, 519] width 277 height 29
drag, startPoint x: 320, startPoint y: 529, endPoint x: 343, endPoint y: 528, distance: 23.0
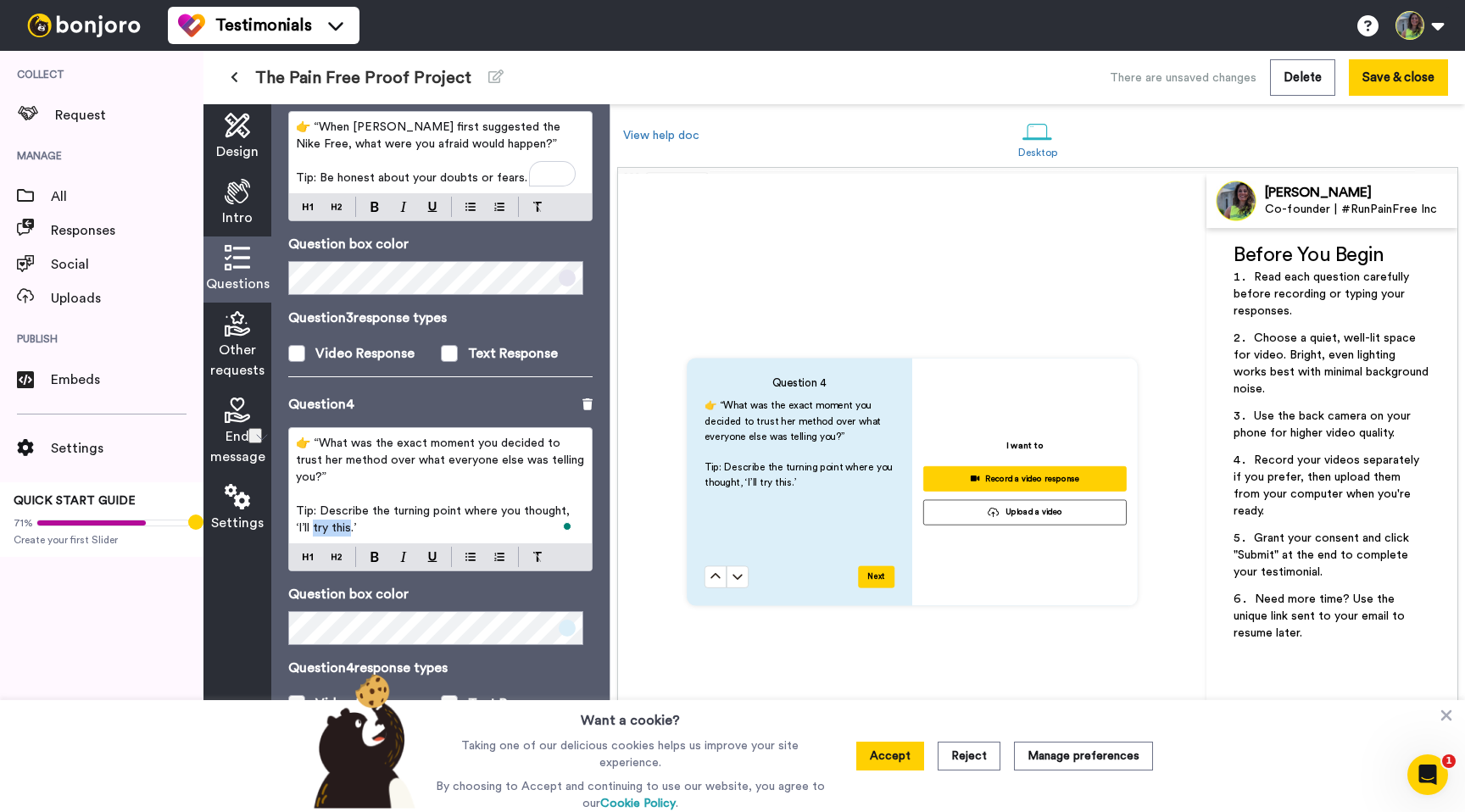
click at [343, 528] on span "Tip: Describe the turning point where you thought, ‘I’ll try this.’" at bounding box center [434, 519] width 277 height 29
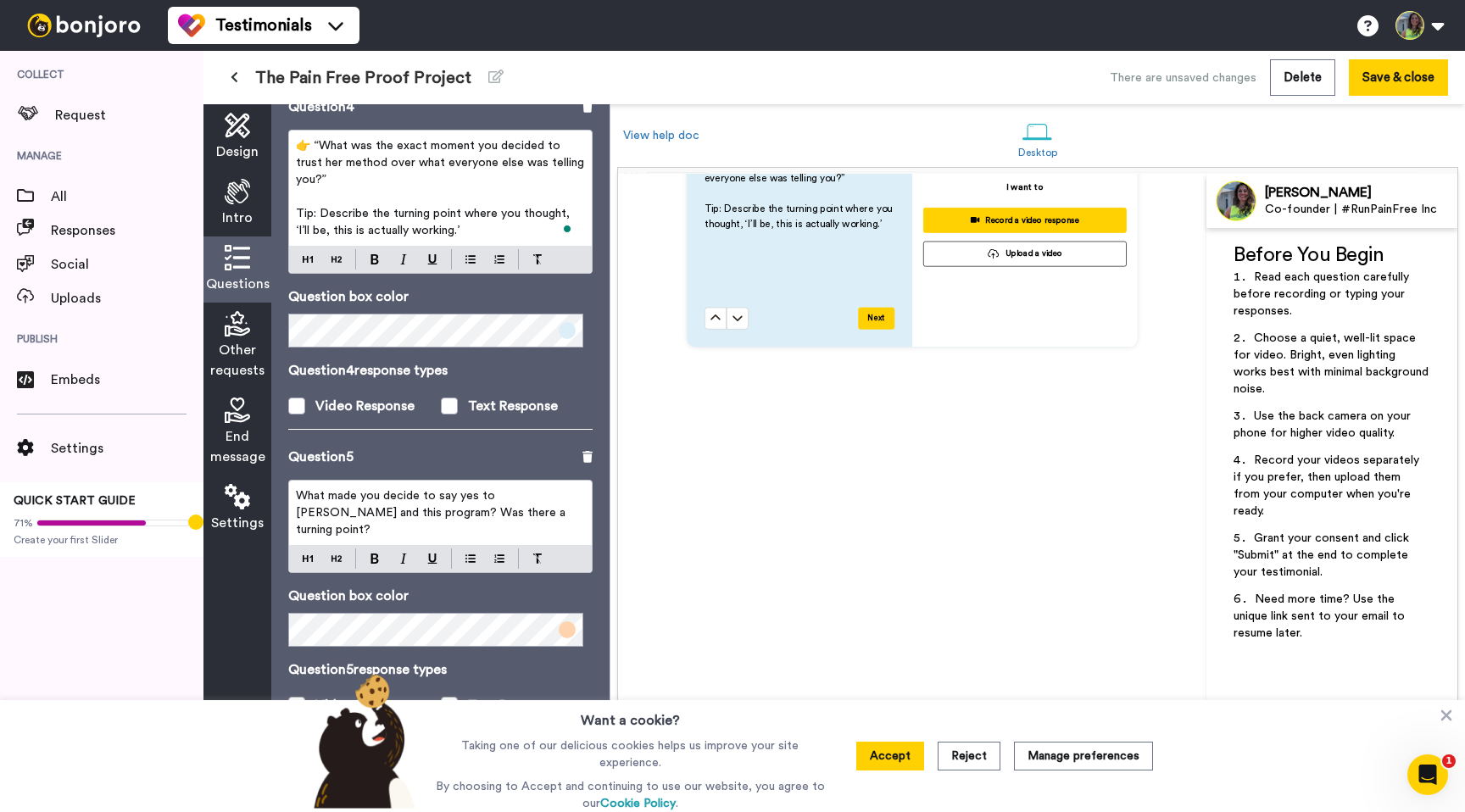
click at [409, 492] on span "What made you decide to say yes to Jessica and this program? Was there a turnin…" at bounding box center [432, 513] width 273 height 46
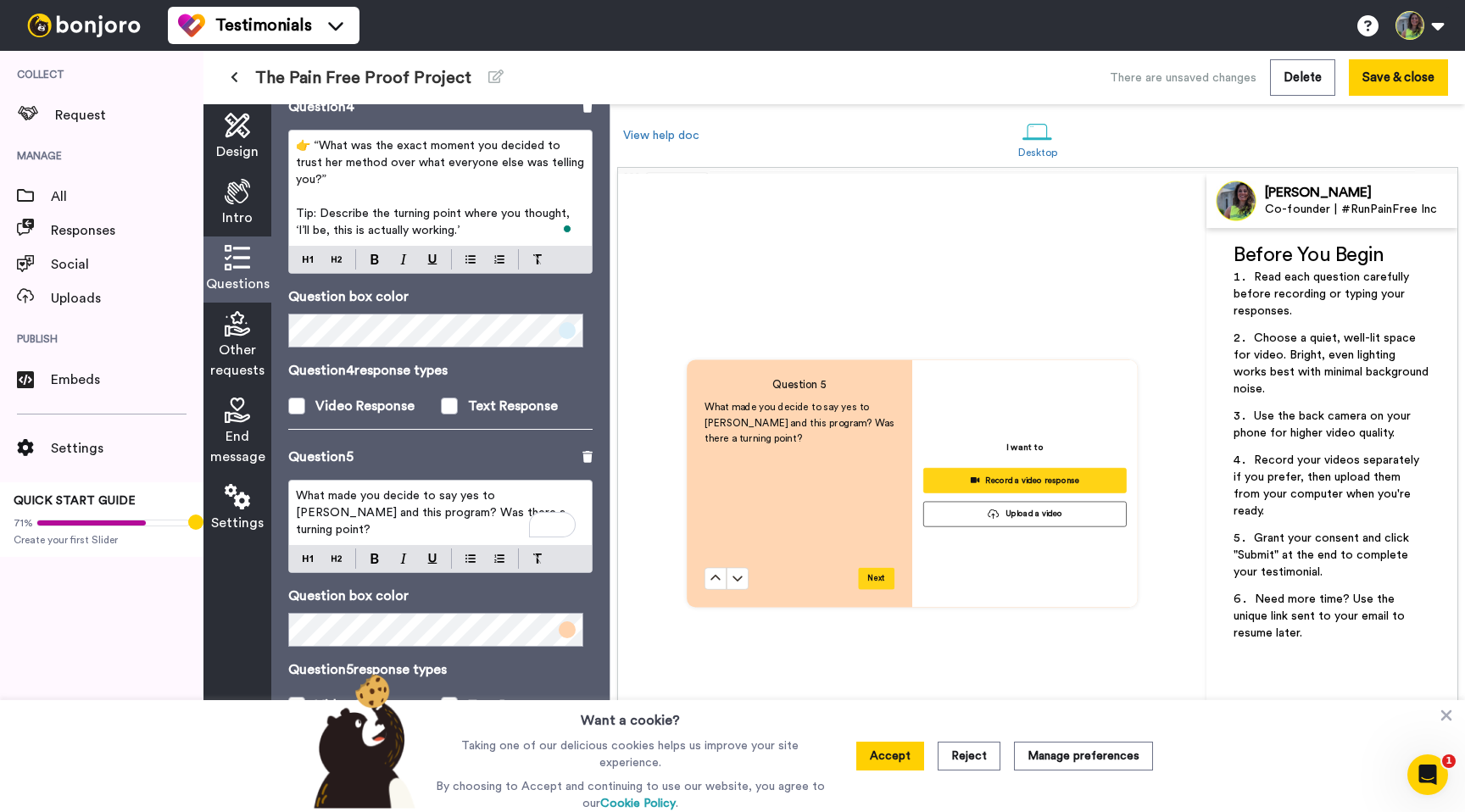
scroll to position [1108, 0]
click at [401, 500] on span "What made you decide to say yes to Jessica and this program? Was there a turnin…" at bounding box center [432, 513] width 273 height 46
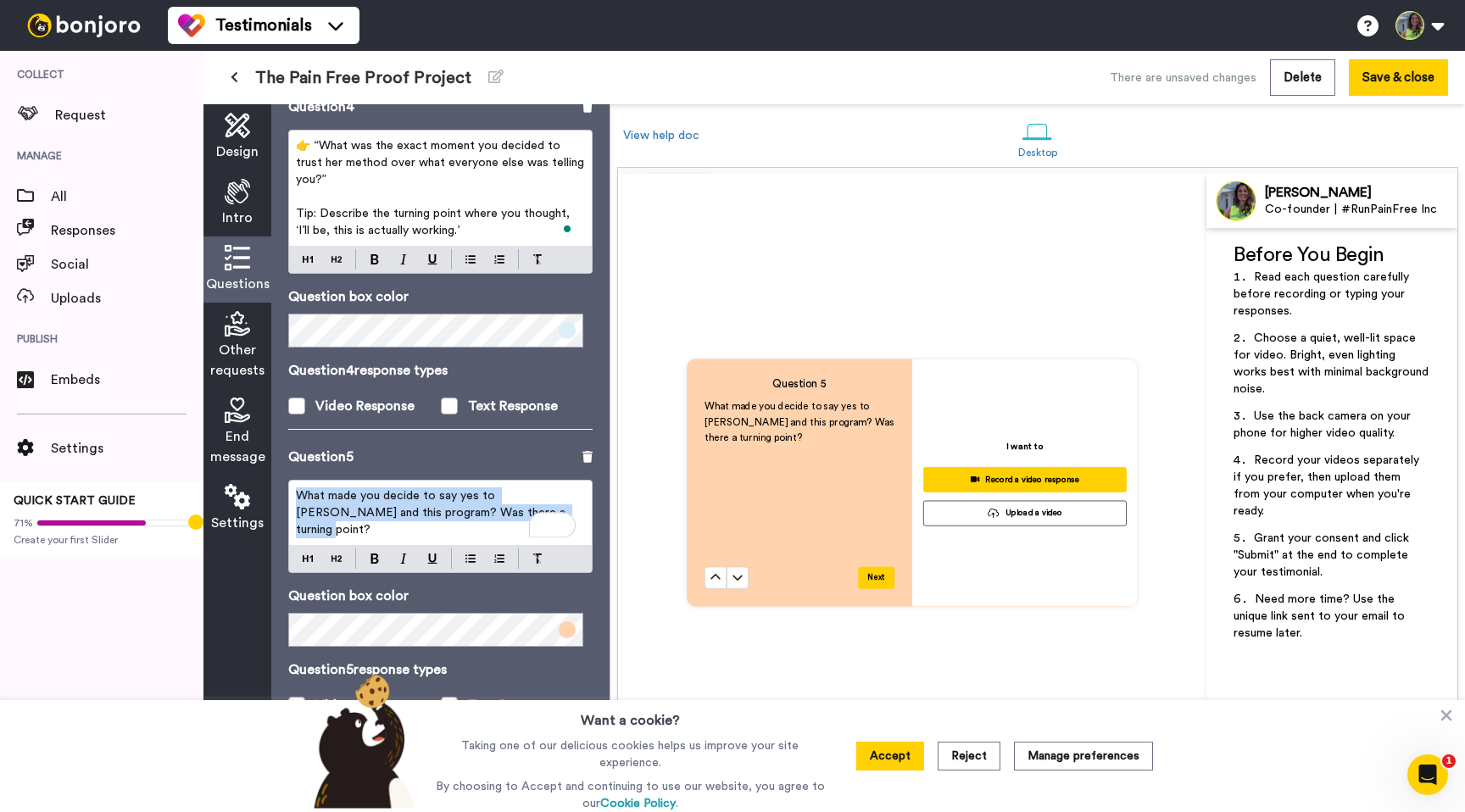
click at [401, 500] on span "What made you decide to say yes to Jessica and this program? Was there a turnin…" at bounding box center [432, 513] width 273 height 46
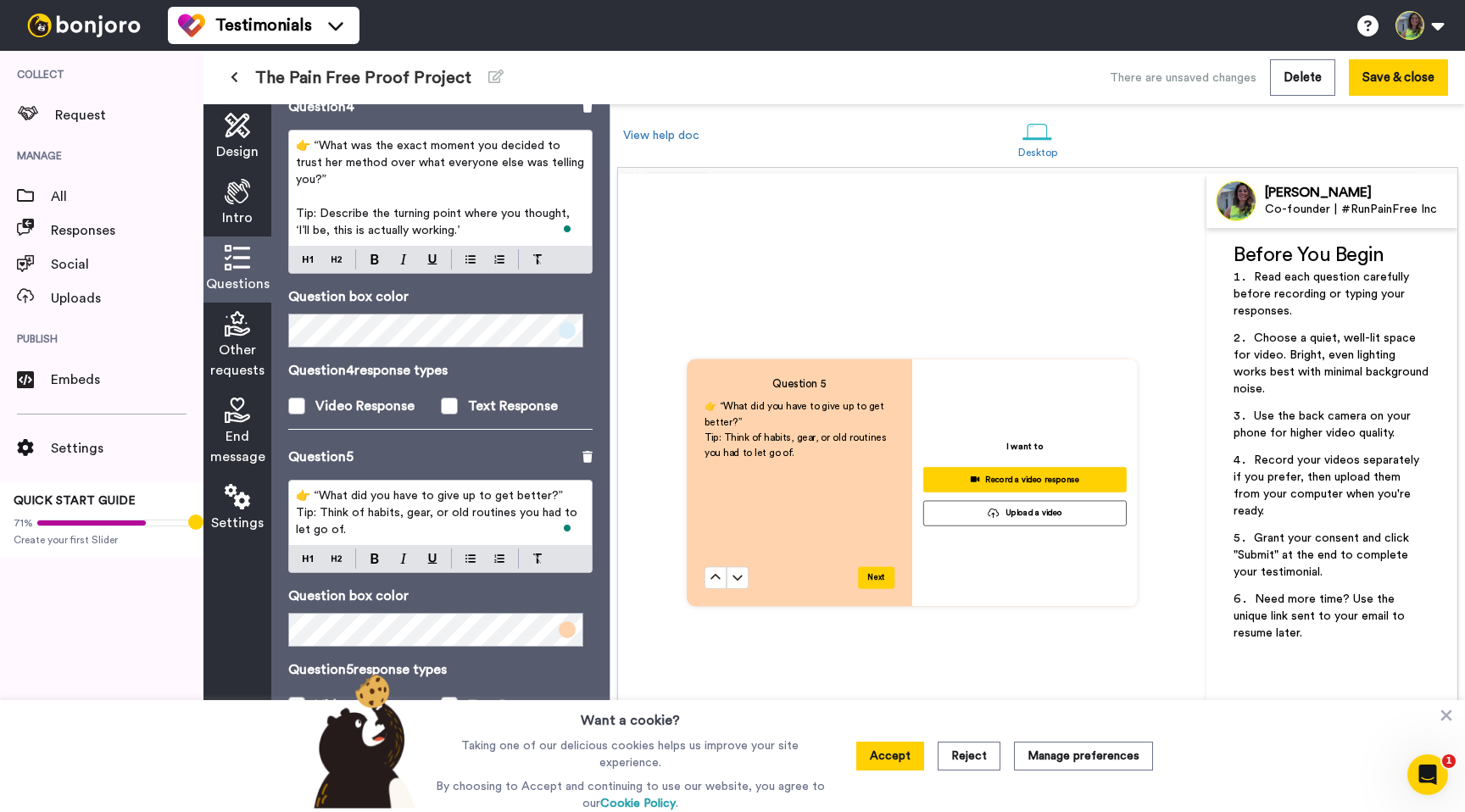
click at [554, 496] on p "👉 “What did you have to give up to get better?”" at bounding box center [440, 495] width 289 height 17
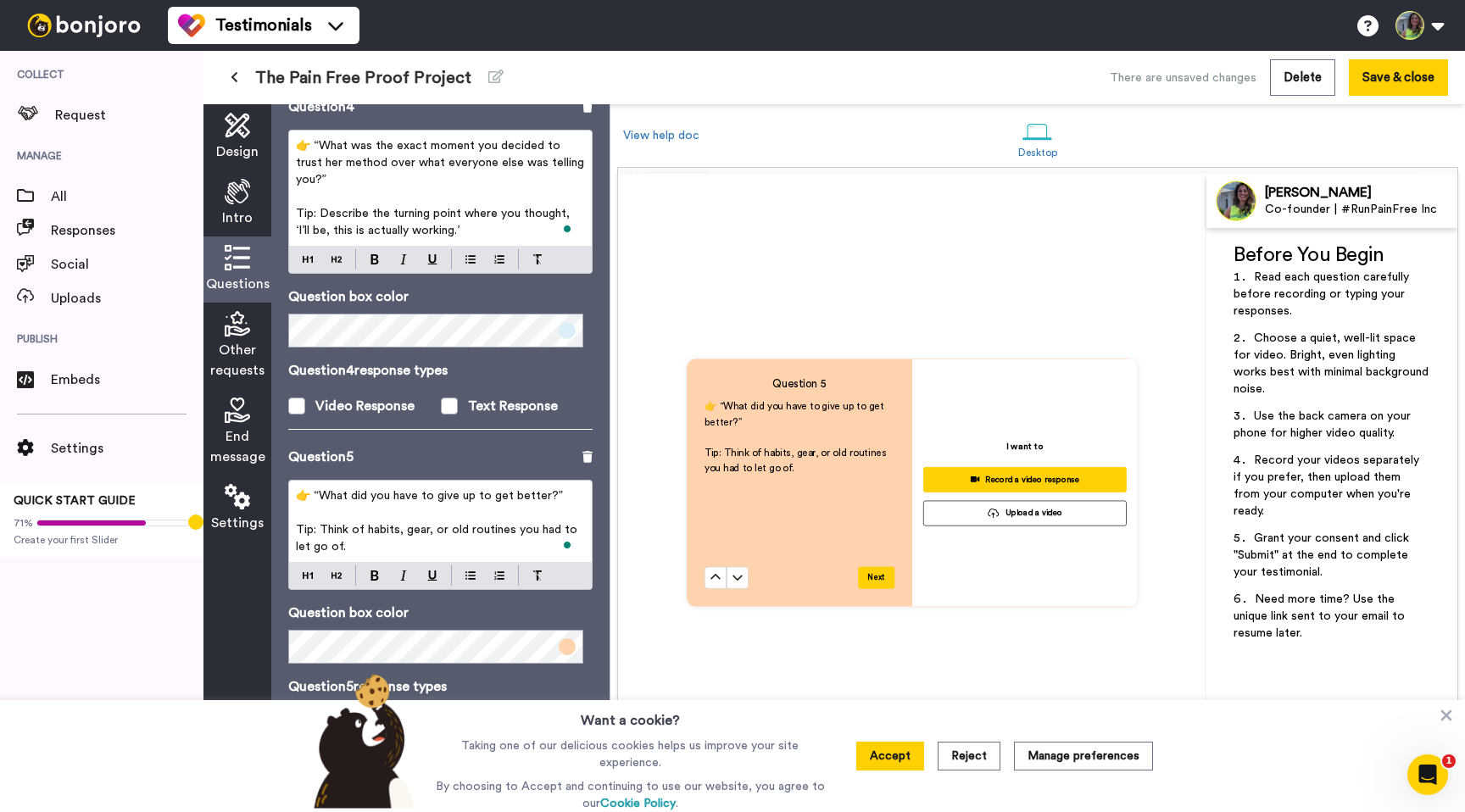
scroll to position [1147, 0]
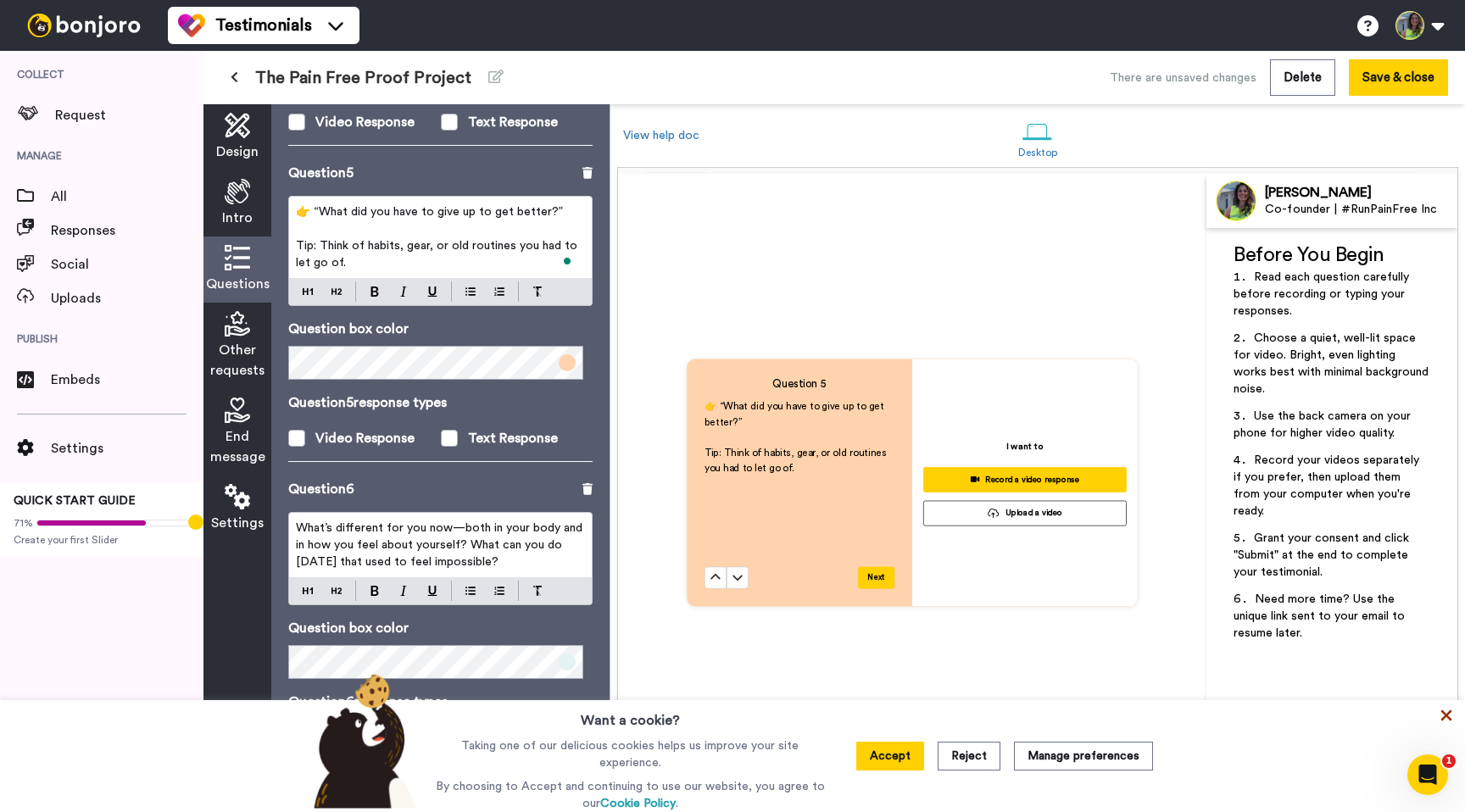
click at [1453, 713] on icon at bounding box center [1447, 715] width 17 height 17
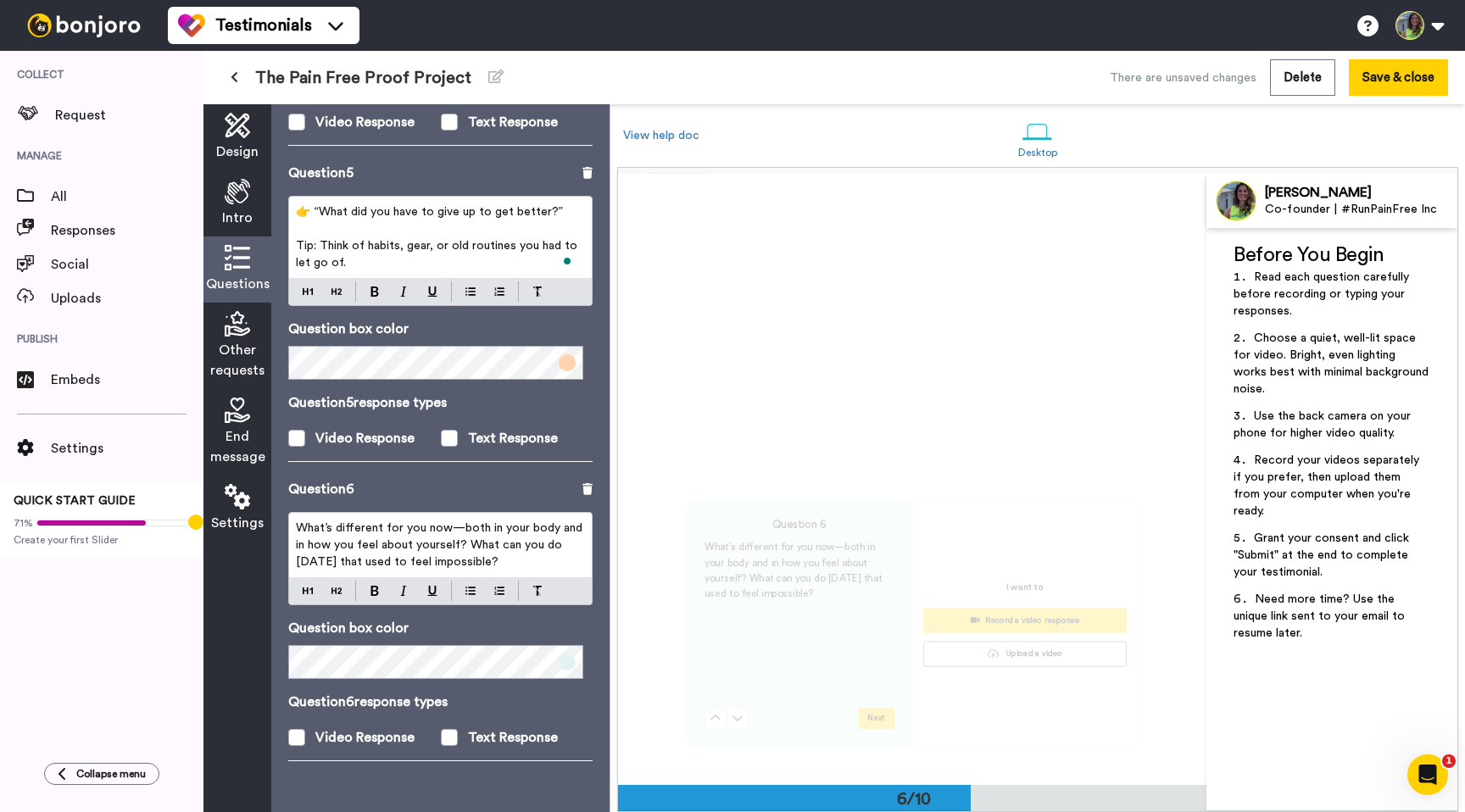
click at [352, 528] on span "What’s different for you now—both in your body and in how you feel about yourse…" at bounding box center [440, 545] width 290 height 46
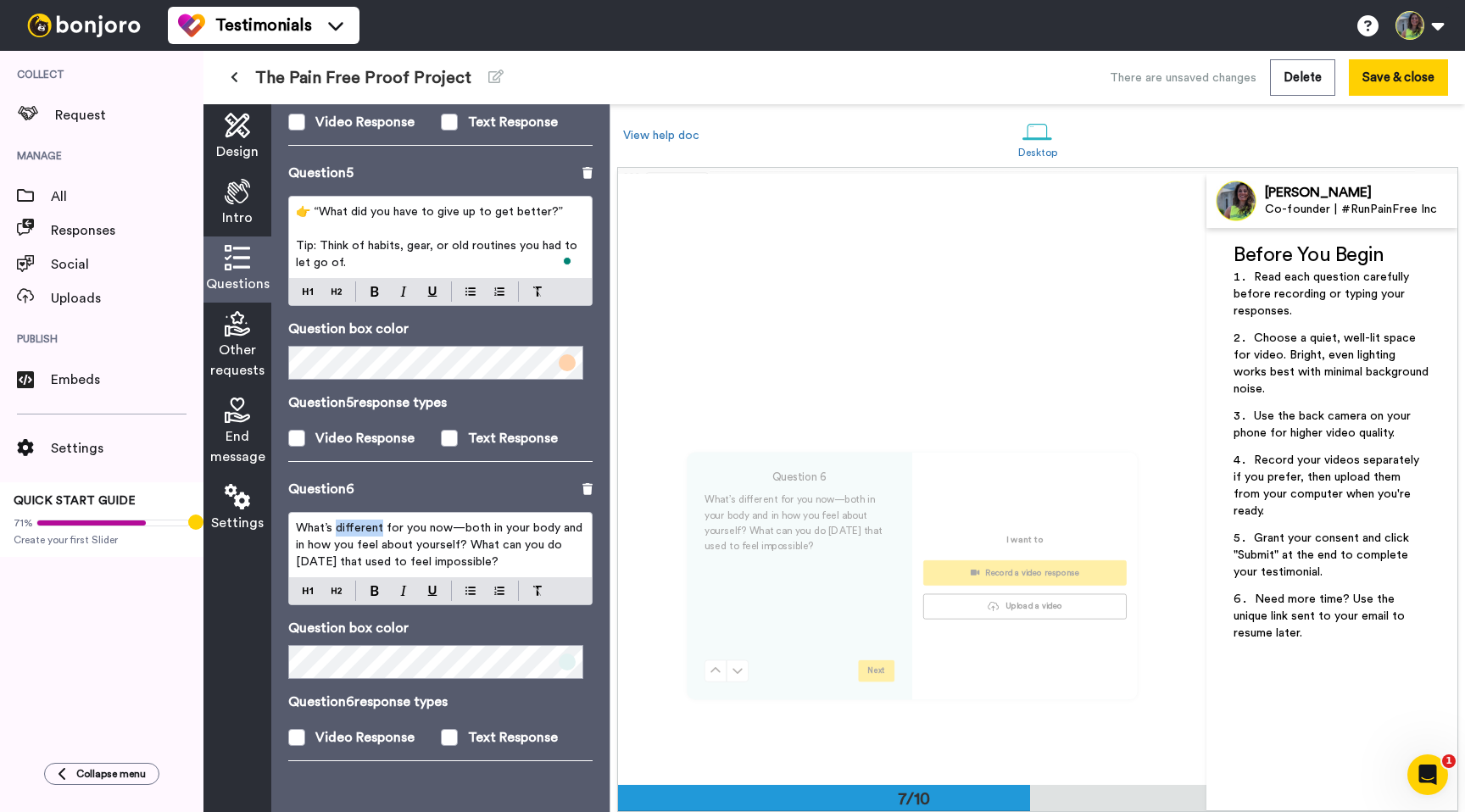
scroll to position [3666, 0]
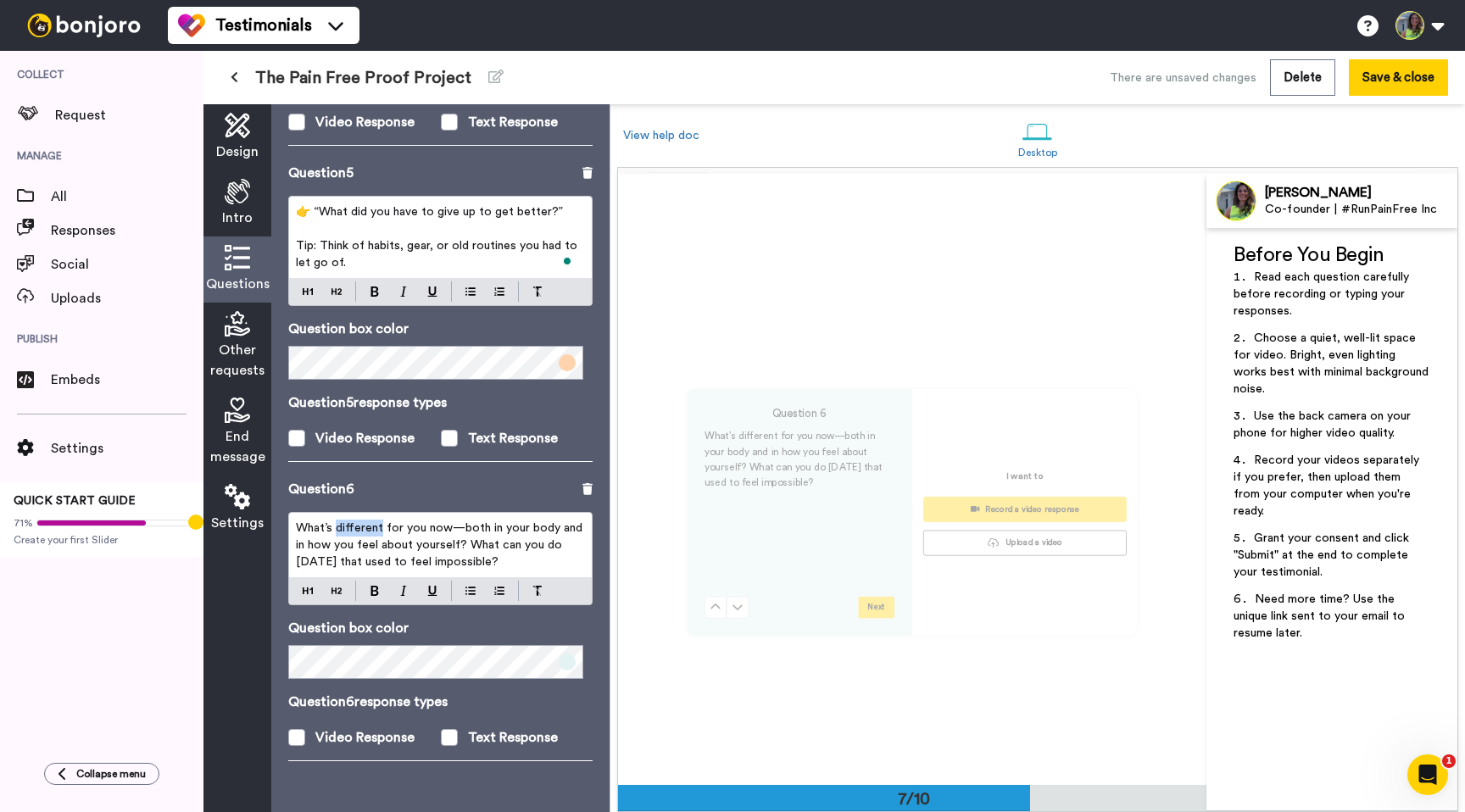
click at [352, 528] on span "What’s different for you now—both in your body and in how you feel about yourse…" at bounding box center [440, 545] width 290 height 46
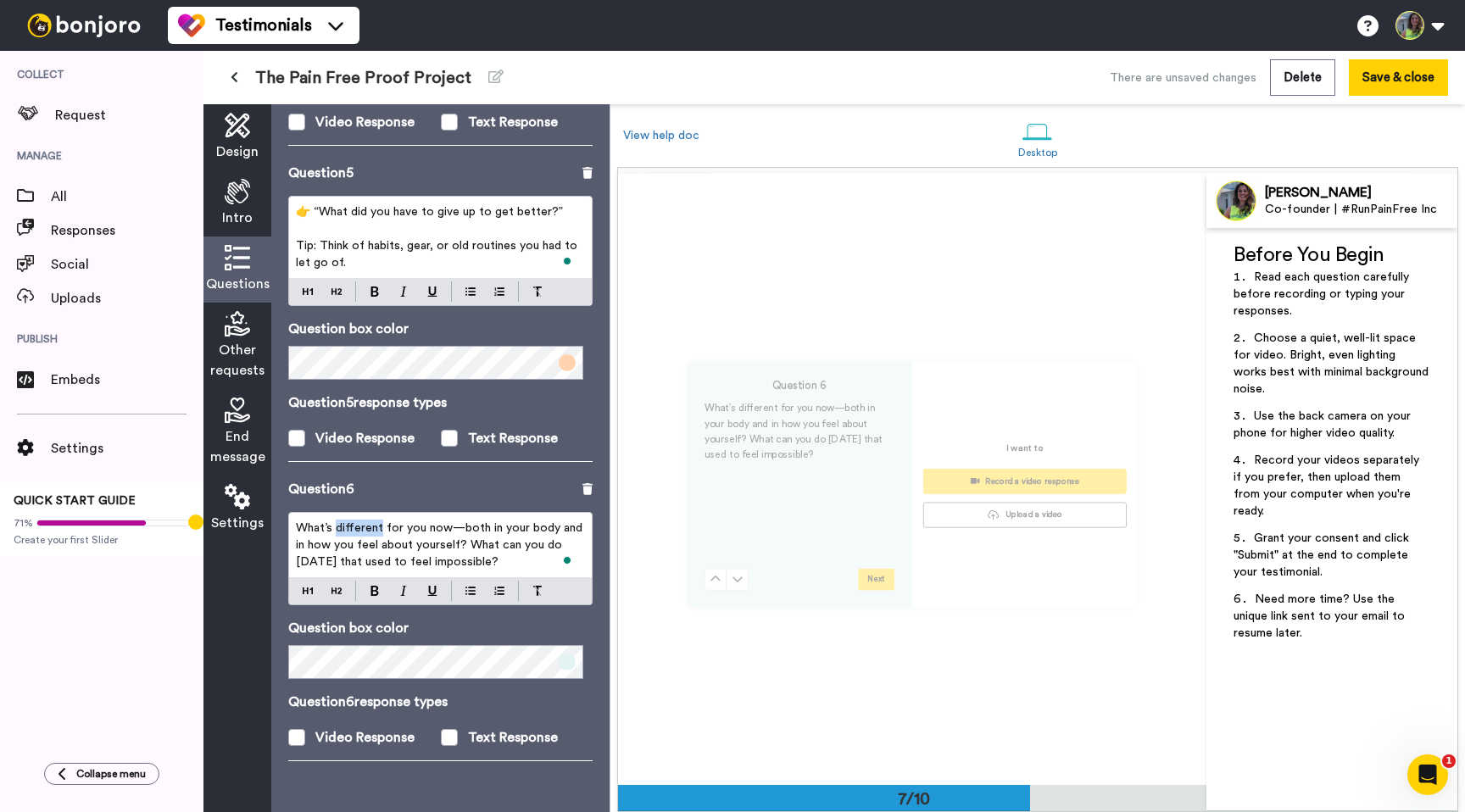
click at [352, 528] on span "What’s different for you now—both in your body and in how you feel about yourse…" at bounding box center [440, 545] width 290 height 46
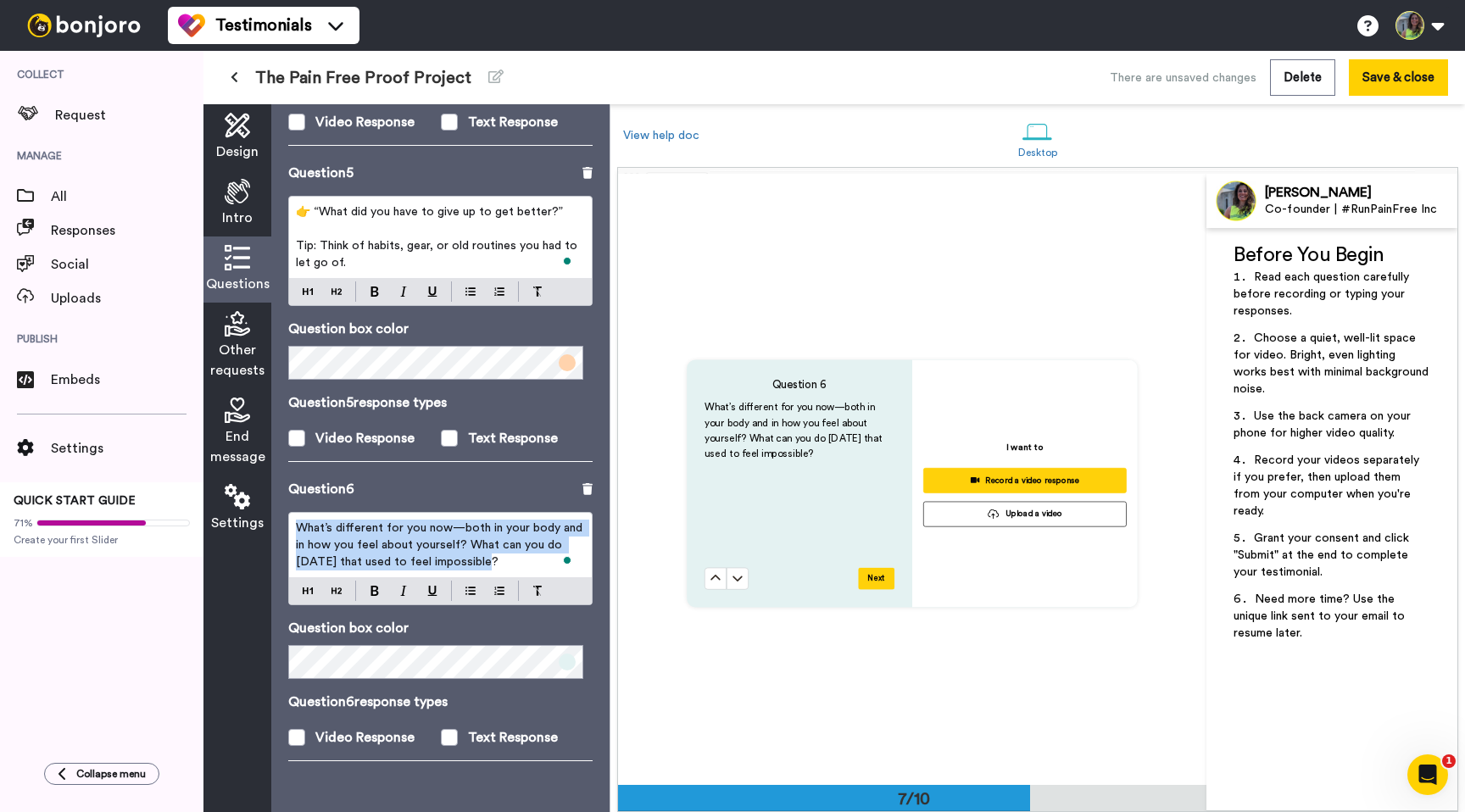
scroll to position [3666, 0]
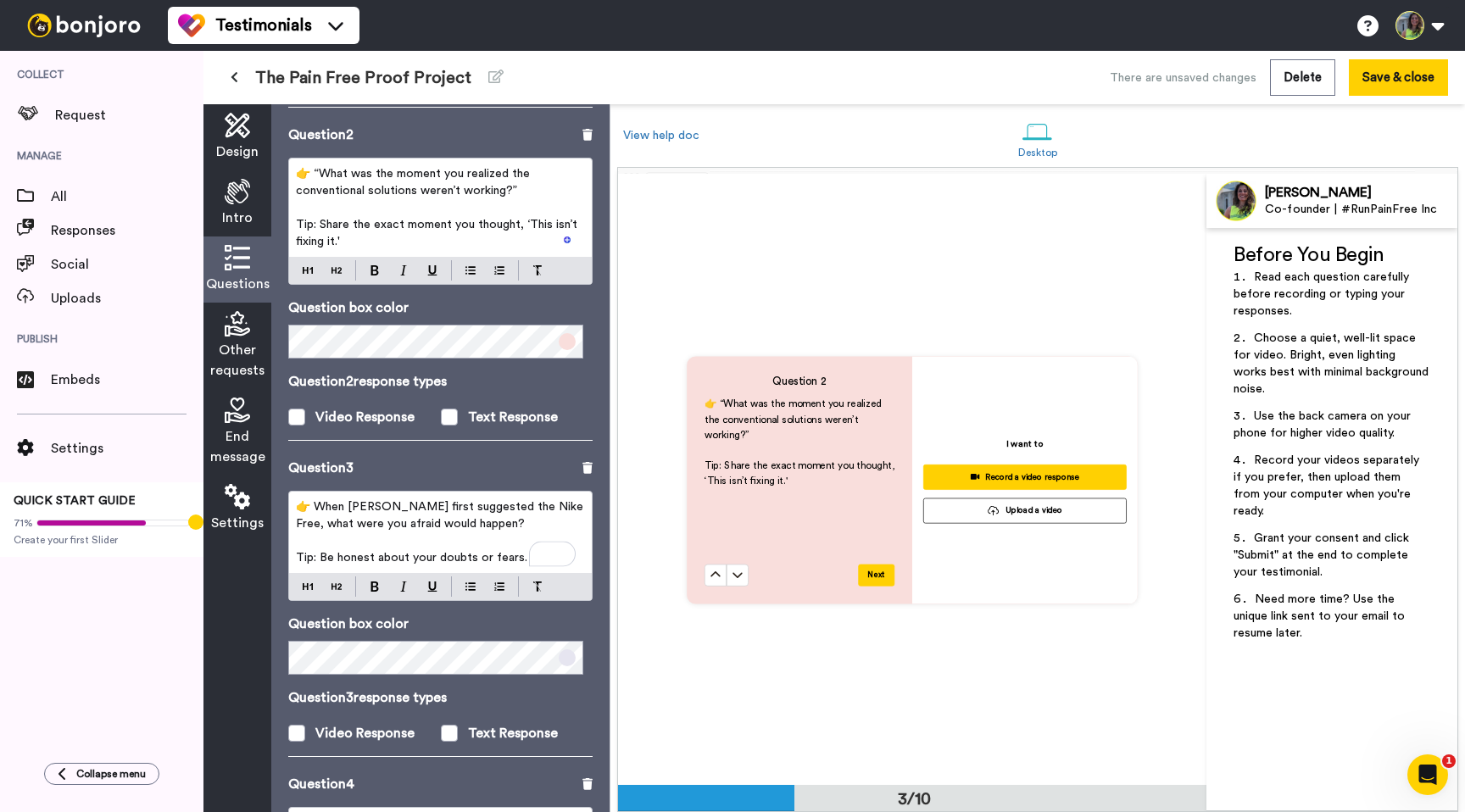
click at [522, 196] on p "👉 “What was the moment you realized the conventional solutions weren’t working?”" at bounding box center [440, 182] width 289 height 34
click at [314, 166] on p "👉 “What was the moment you realized the conventional solutions weren’t working?" at bounding box center [440, 182] width 289 height 34
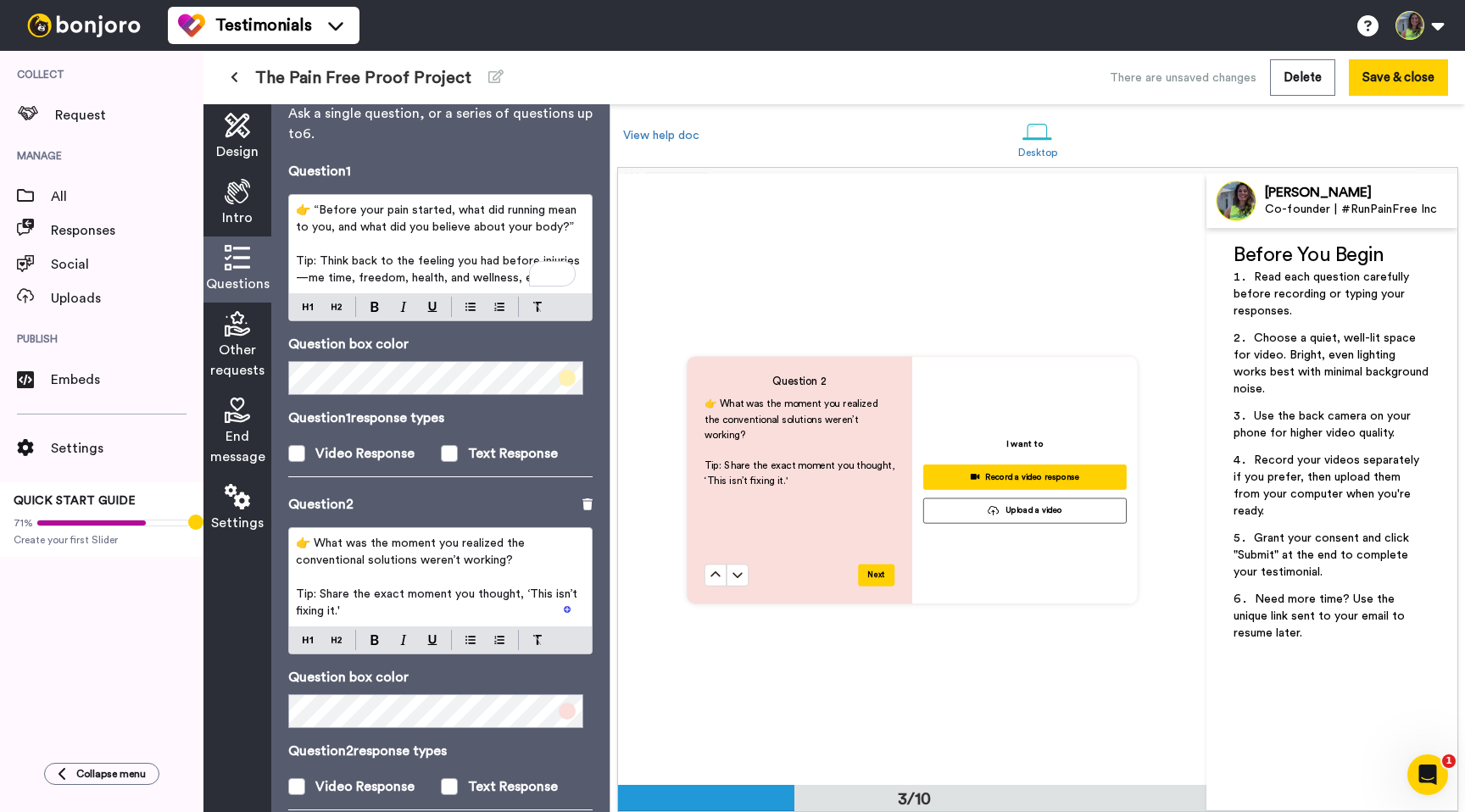
click at [322, 210] on span "👉 “Before your pain started, what did running mean to you, and what did you bel…" at bounding box center [437, 218] width 284 height 29
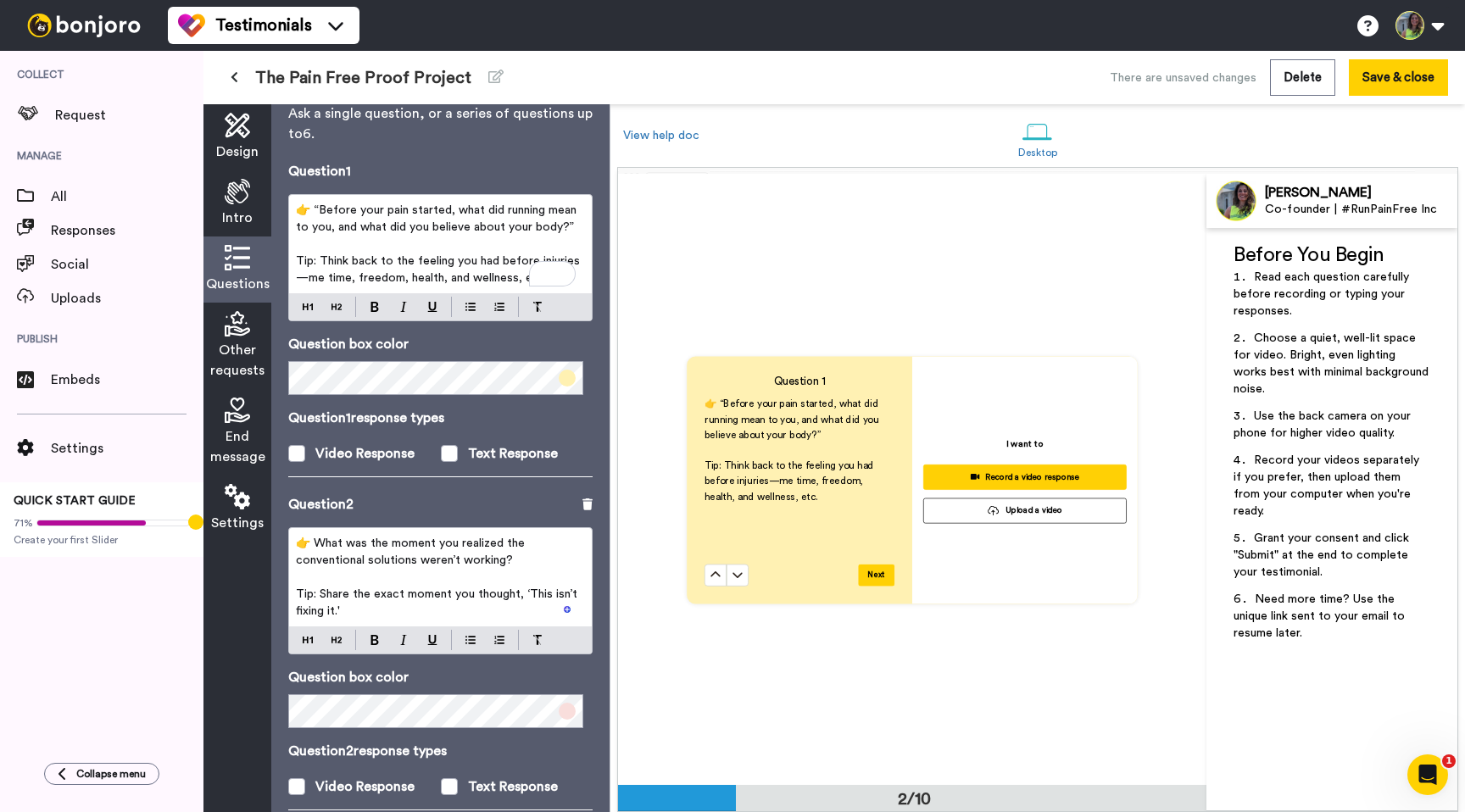
click at [319, 210] on span "👉 “Before your pain started, what did running mean to you, and what did you bel…" at bounding box center [437, 218] width 284 height 29
click at [316, 210] on span "👉 “Before your pain started, what did running mean to you, and what did you bel…" at bounding box center [437, 218] width 284 height 29
click at [574, 226] on p "👉 Before your pain started, what did running mean to you, and what did you beli…" at bounding box center [440, 218] width 289 height 34
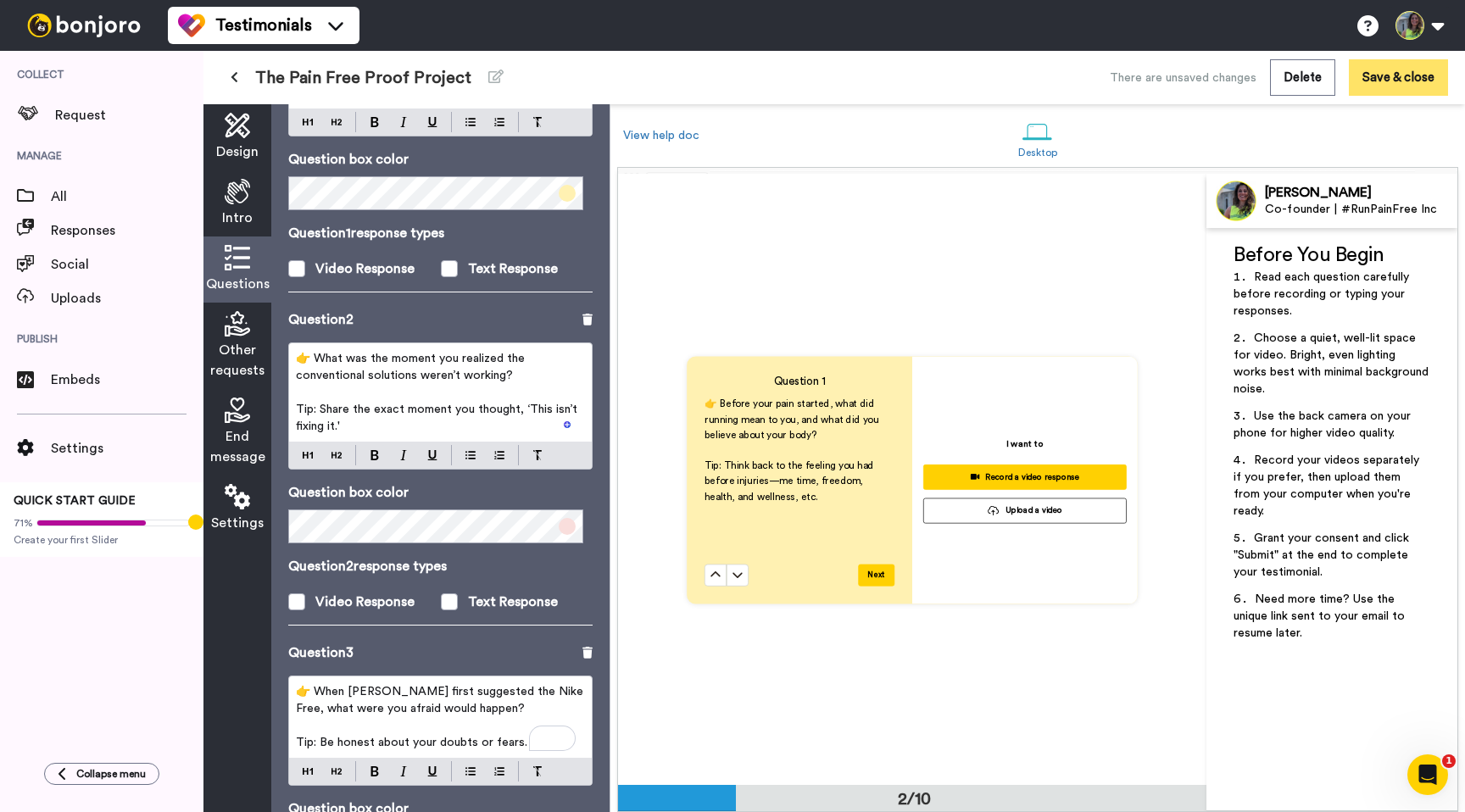
click at [1388, 83] on button "Save & close" at bounding box center [1399, 77] width 99 height 37
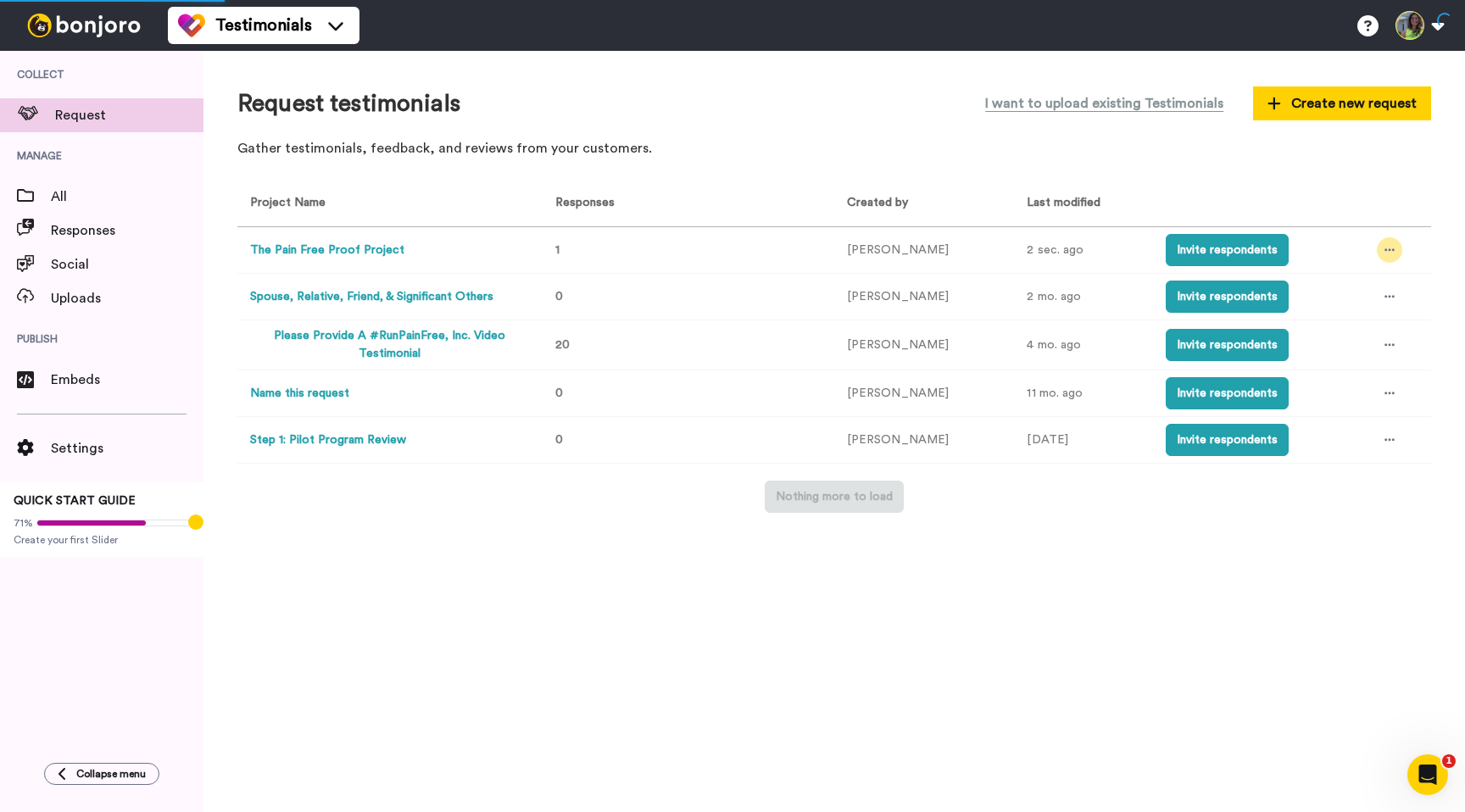
click at [1387, 255] on icon at bounding box center [1389, 249] width 10 height 12
click at [425, 295] on button "Spouse, Relative, Friend, & Significant Others" at bounding box center [372, 296] width 243 height 17
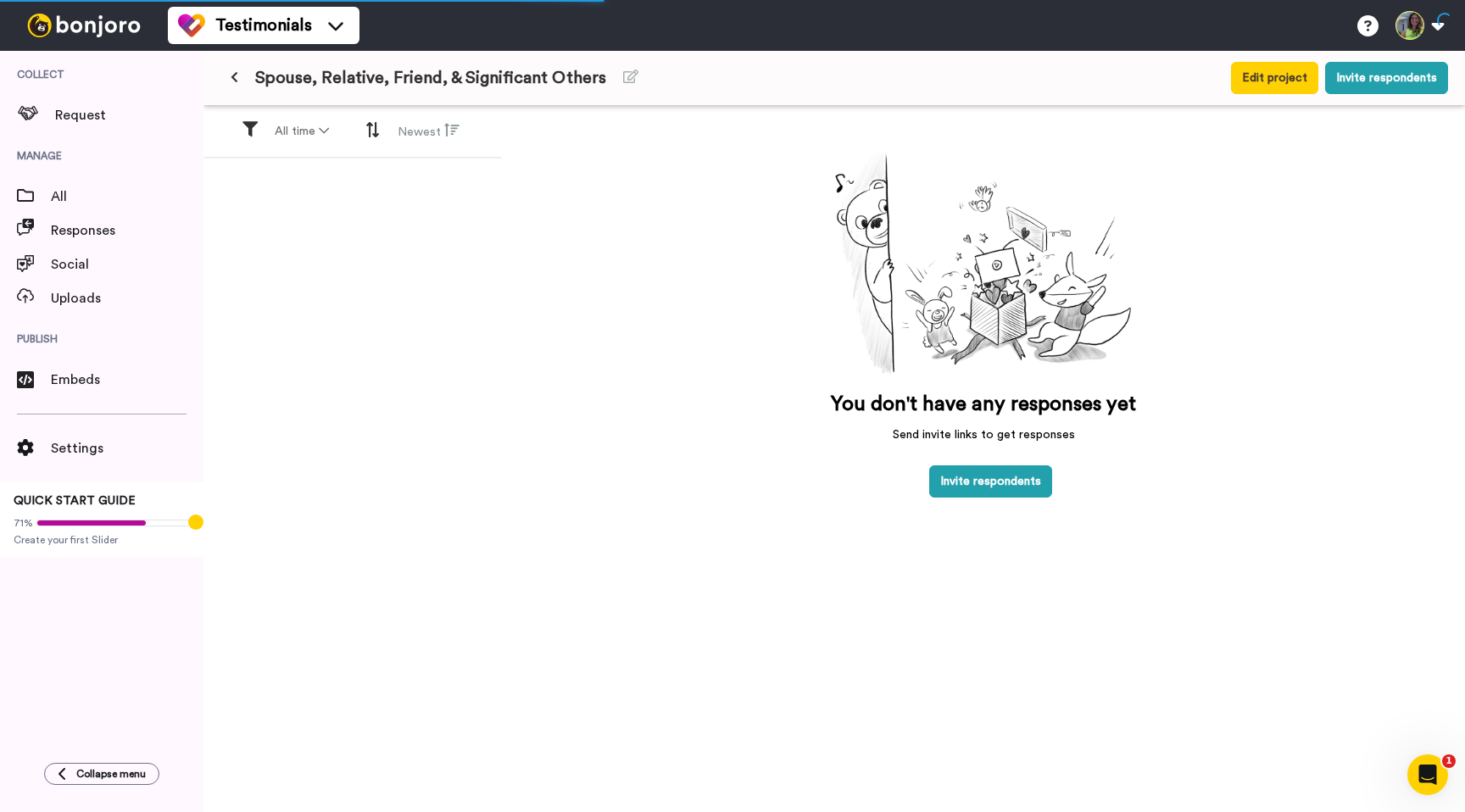
drag, startPoint x: 957, startPoint y: 476, endPoint x: 1002, endPoint y: 318, distance: 164.3
click at [1002, 319] on div "You don't have any responses yet Send invite links to get responses Invite resp…" at bounding box center [983, 504] width 326 height 727
click at [1249, 80] on button "Edit project" at bounding box center [1274, 77] width 87 height 32
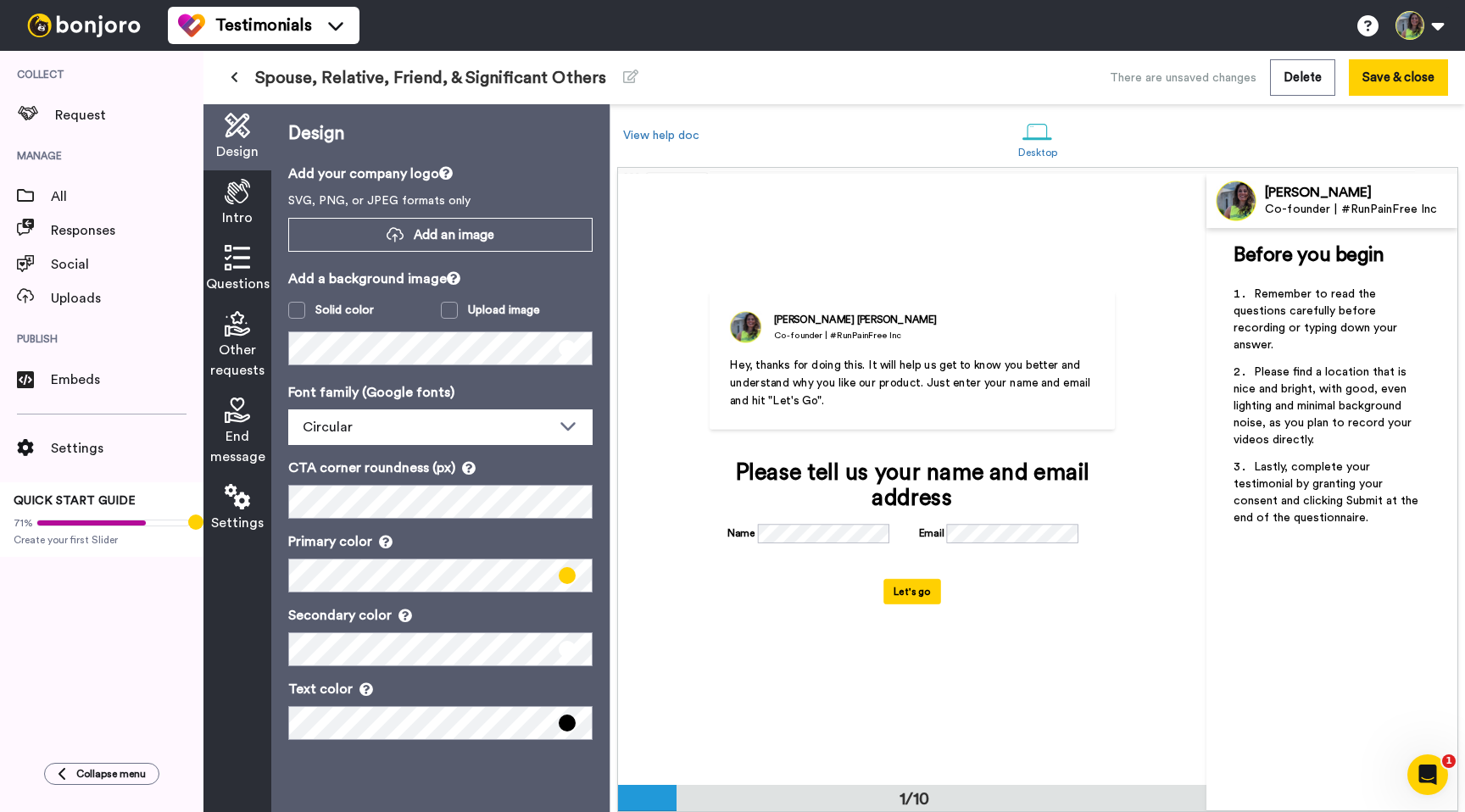
click at [250, 249] on icon at bounding box center [238, 258] width 26 height 26
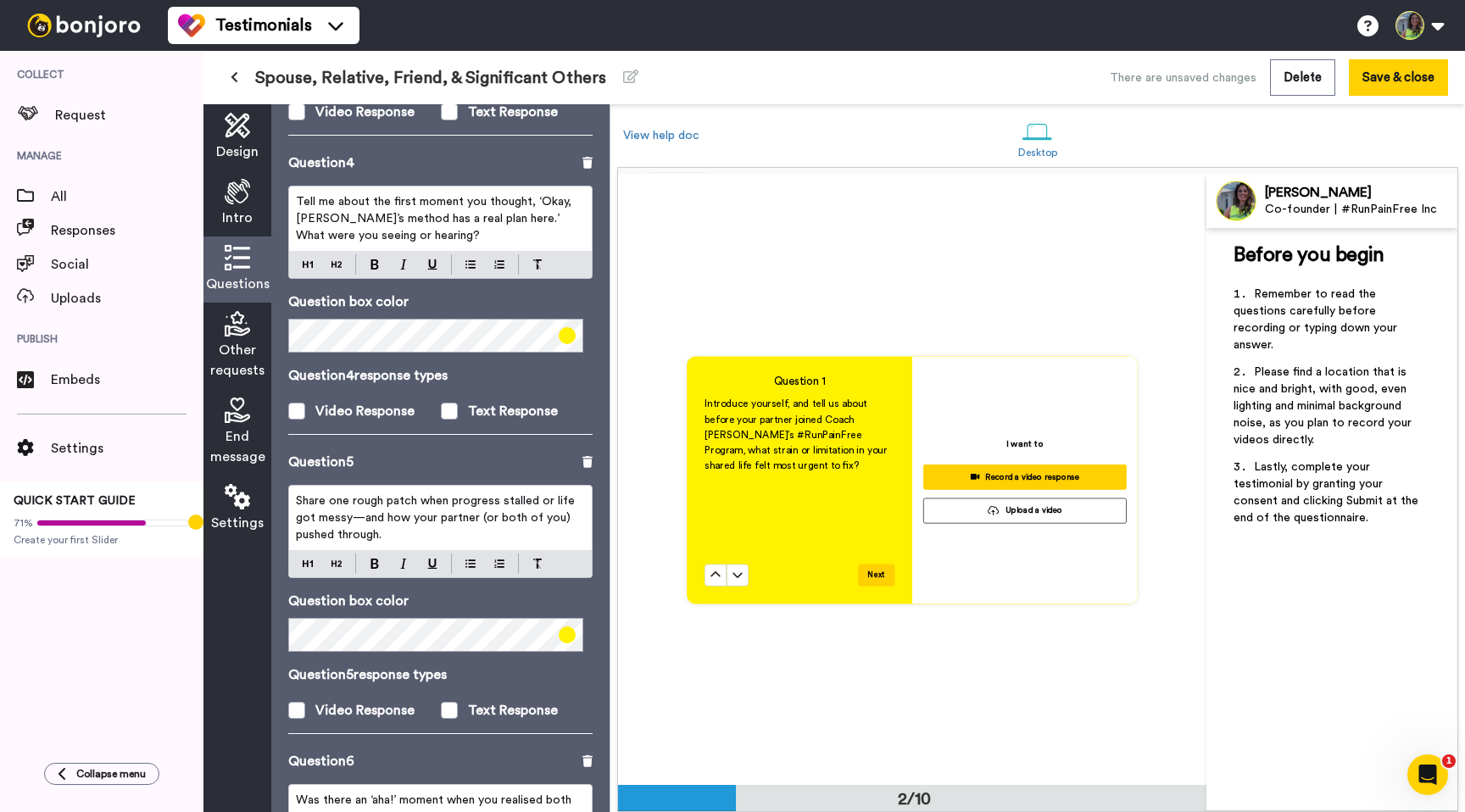
click at [400, 222] on span "Tell me about the first moment you thought, ‘Okay, [PERSON_NAME]’s method has a…" at bounding box center [435, 219] width 279 height 46
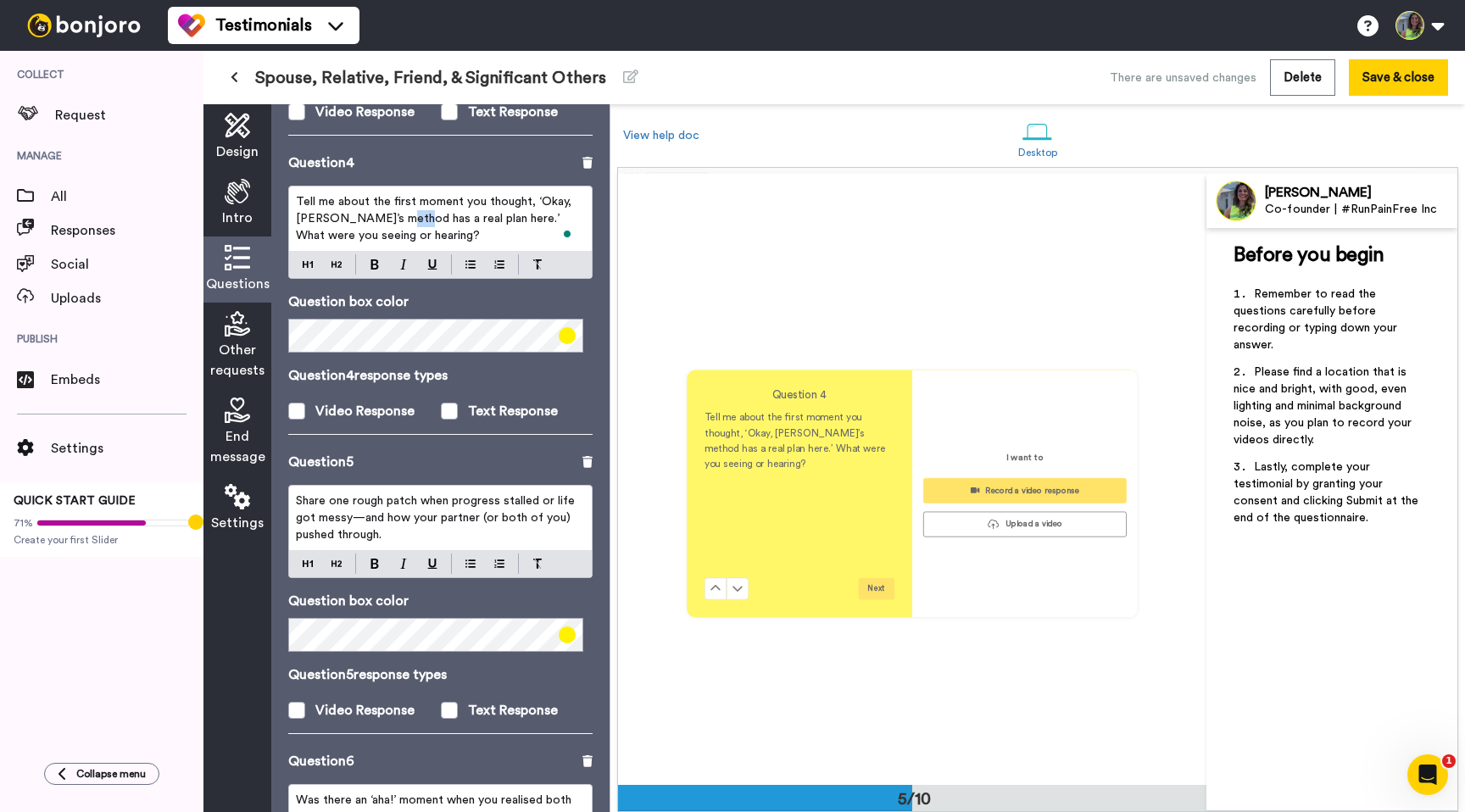
scroll to position [2444, 0]
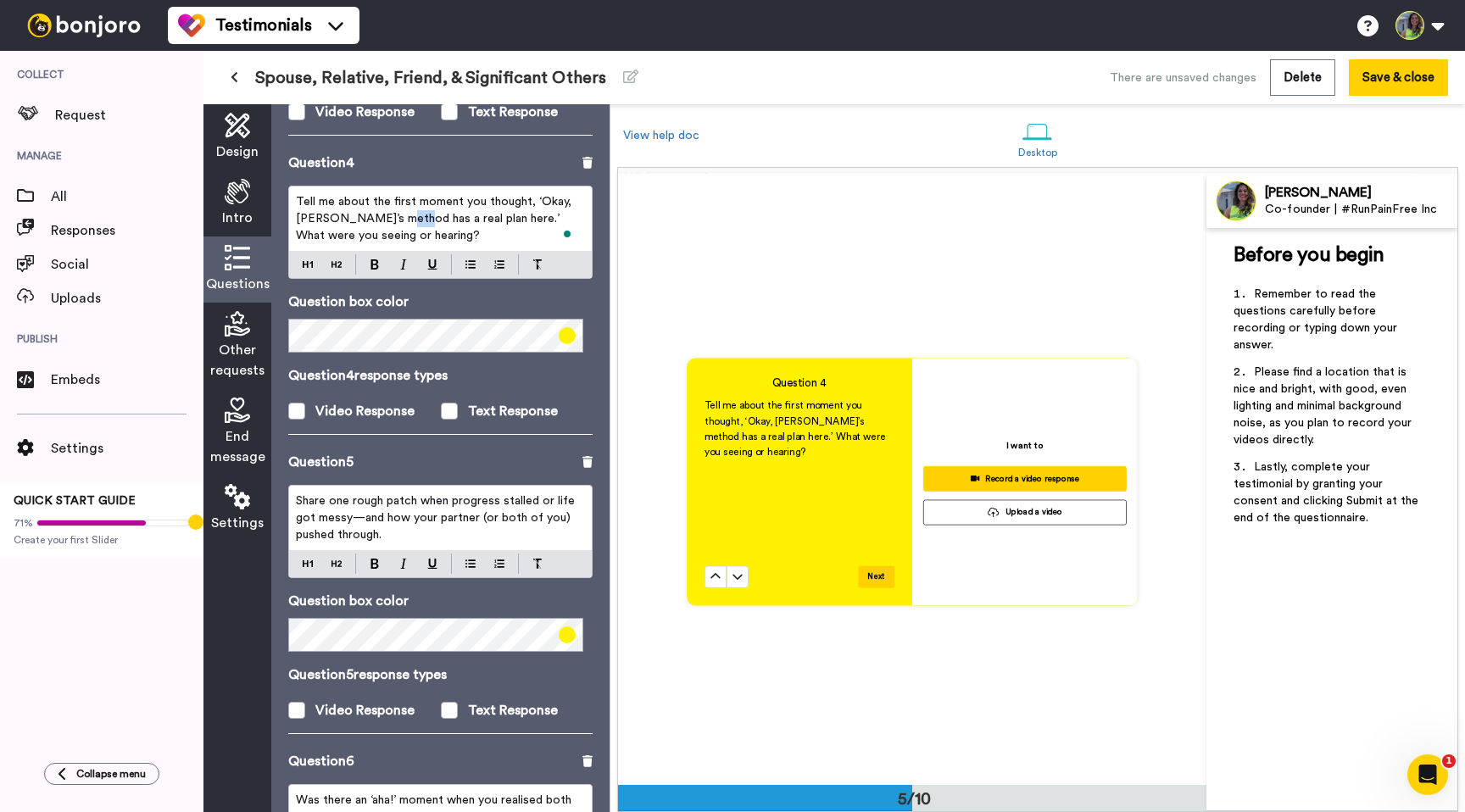
drag, startPoint x: 400, startPoint y: 222, endPoint x: 436, endPoint y: 222, distance: 36.0
click at [436, 222] on span "Tell me about the first moment you thought, ‘Okay, [PERSON_NAME]’s method has a…" at bounding box center [435, 219] width 279 height 46
click at [404, 226] on span "Tell me about the first moment you thought, ‘Okay, [PERSON_NAME]’s method has a…" at bounding box center [435, 219] width 279 height 46
click at [395, 225] on span "Tell me about the first moment you thought, ‘Okay, [PERSON_NAME]’s method has a…" at bounding box center [435, 219] width 279 height 46
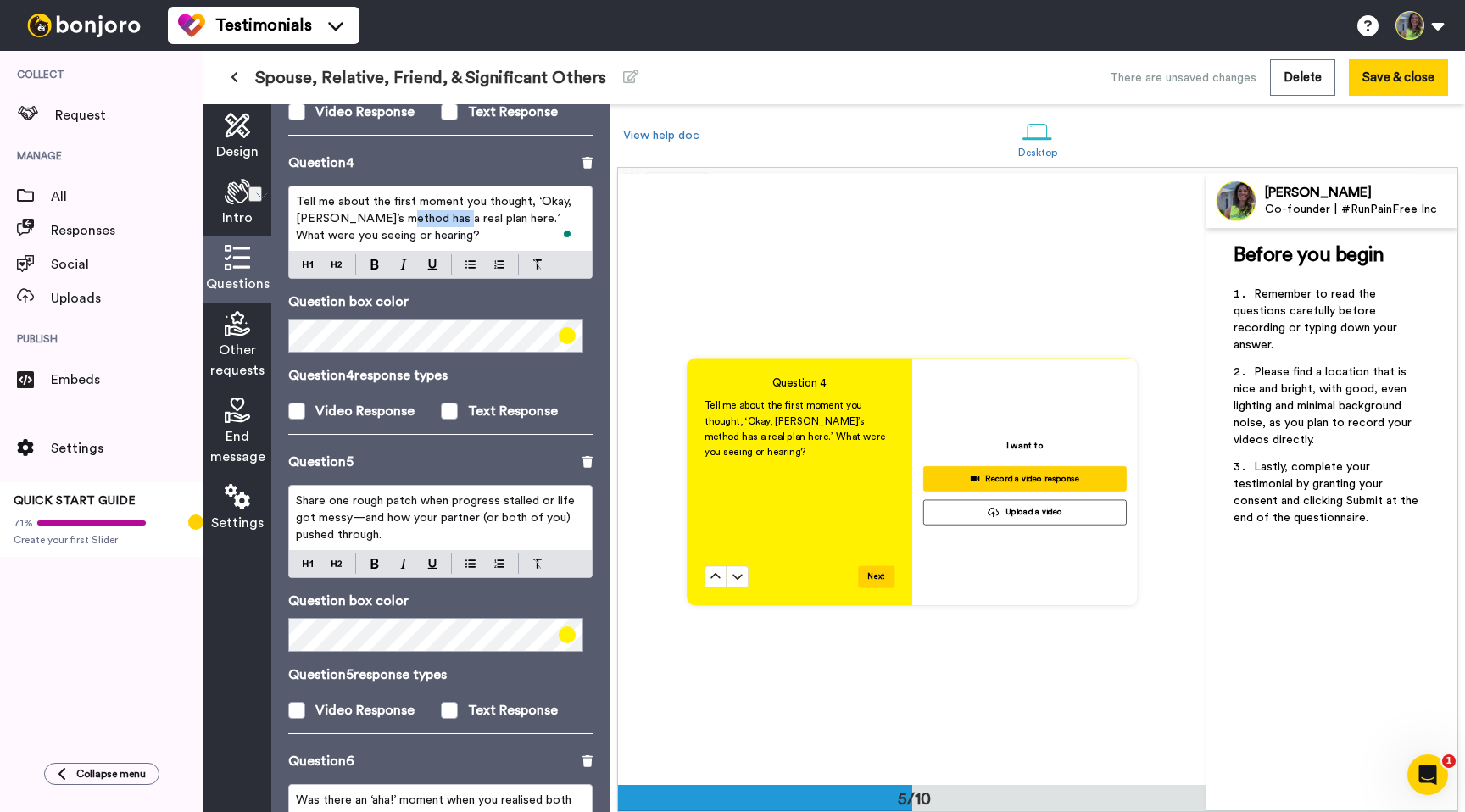
drag, startPoint x: 395, startPoint y: 225, endPoint x: 431, endPoint y: 216, distance: 37.1
click at [431, 216] on span "Tell me about the first moment you thought, ‘Okay, [PERSON_NAME]’s method has a…" at bounding box center [435, 219] width 279 height 46
click at [439, 222] on span "Tell me about the first moment you thought, ‘Okay, [PERSON_NAME]’s method or pl…" at bounding box center [441, 219] width 292 height 46
click at [457, 237] on p "Tell me about the first moment you thought, ‘Okay, [PERSON_NAME]’s method or pl…" at bounding box center [440, 218] width 289 height 51
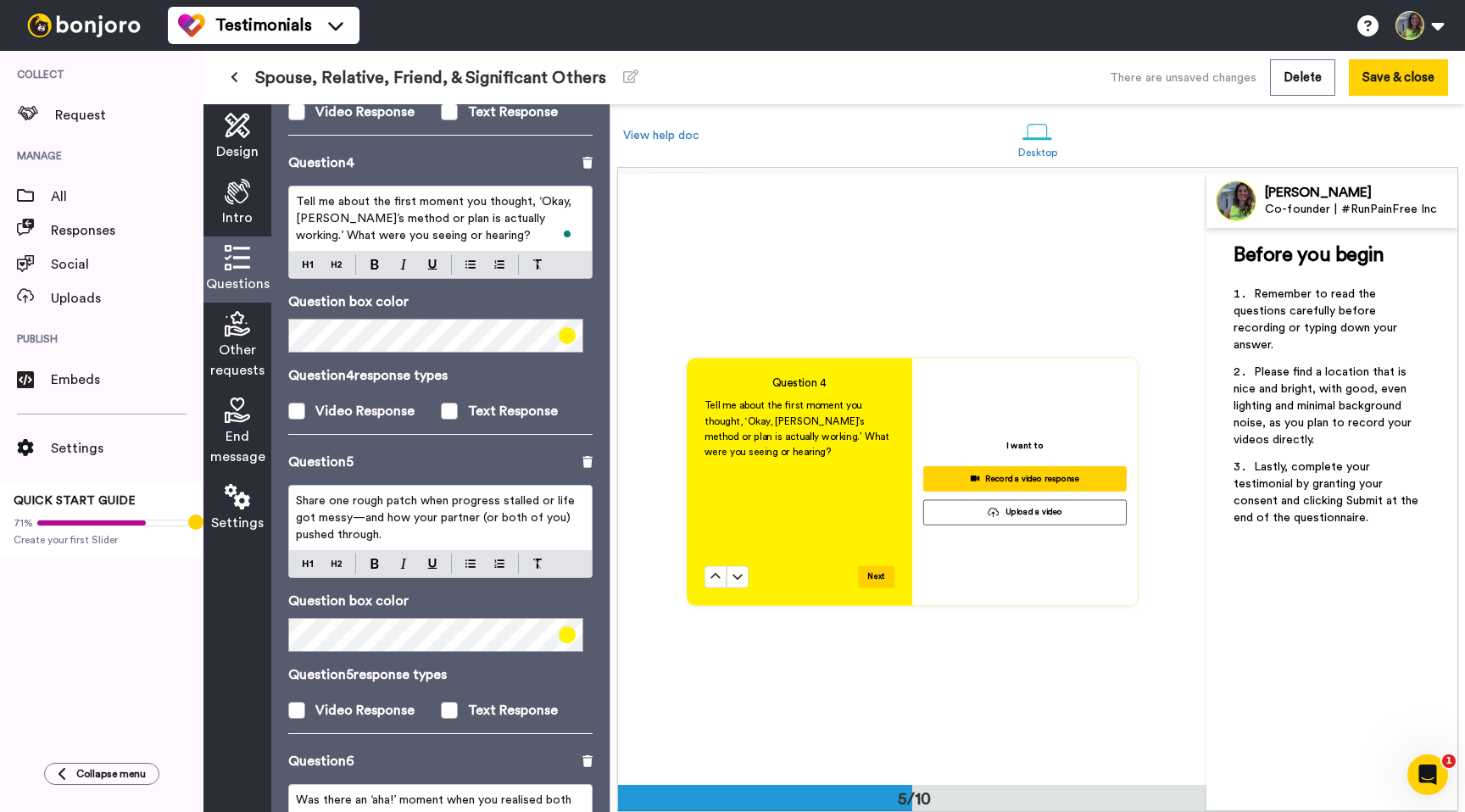
drag, startPoint x: 346, startPoint y: 240, endPoint x: 346, endPoint y: 251, distance: 11.0
click at [346, 240] on span "Tell me about the first moment you thought, ‘Okay, [PERSON_NAME]’s method or pl…" at bounding box center [435, 219] width 279 height 46
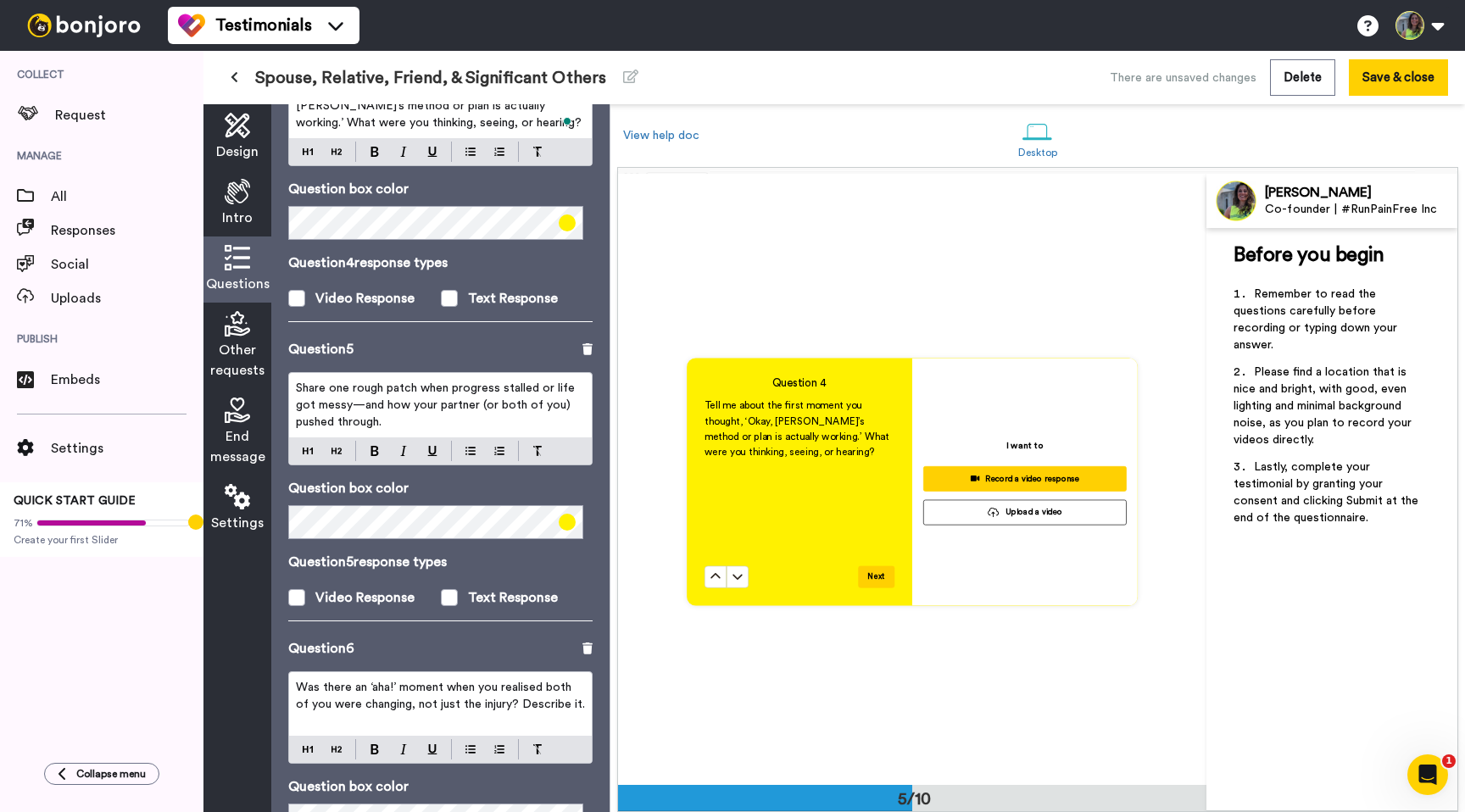
scroll to position [1201, 0]
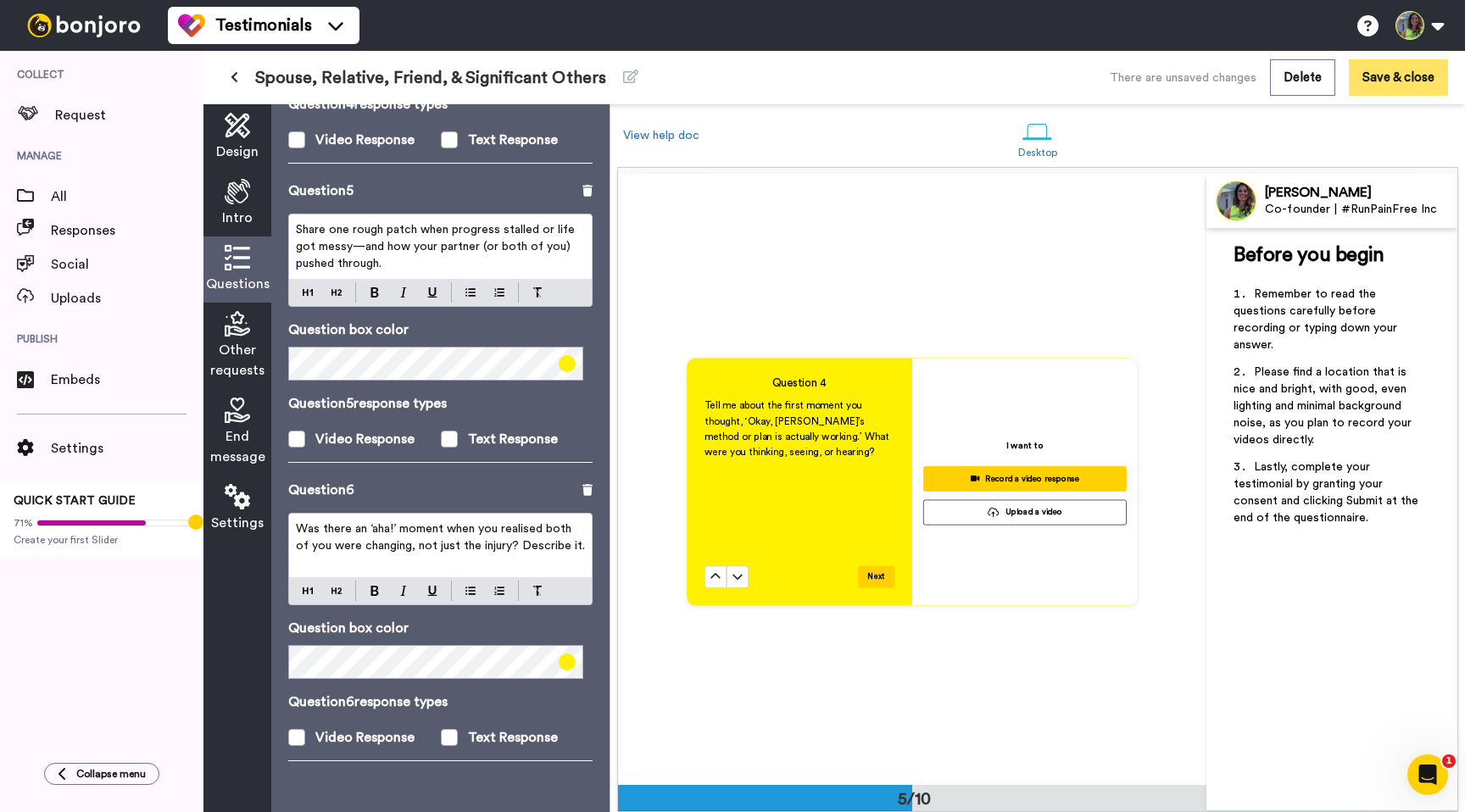
click at [1392, 79] on button "Save & close" at bounding box center [1399, 77] width 99 height 37
